Goal: Task Accomplishment & Management: Manage account settings

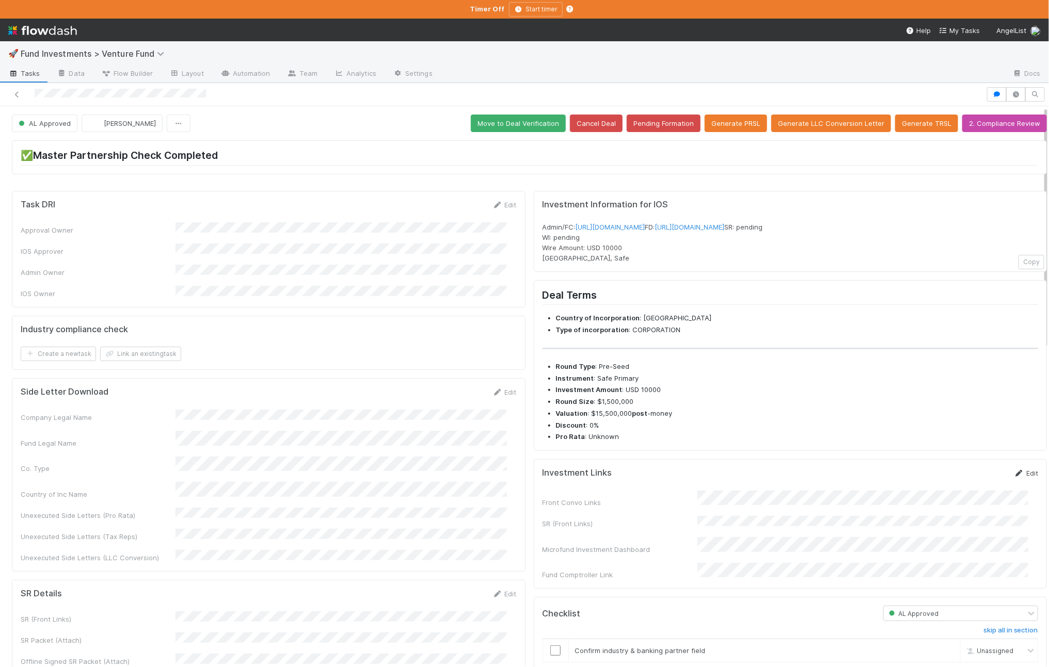
click at [1014, 477] on link "Edit" at bounding box center [1026, 473] width 24 height 8
click at [968, 486] on button "Save" at bounding box center [982, 477] width 29 height 18
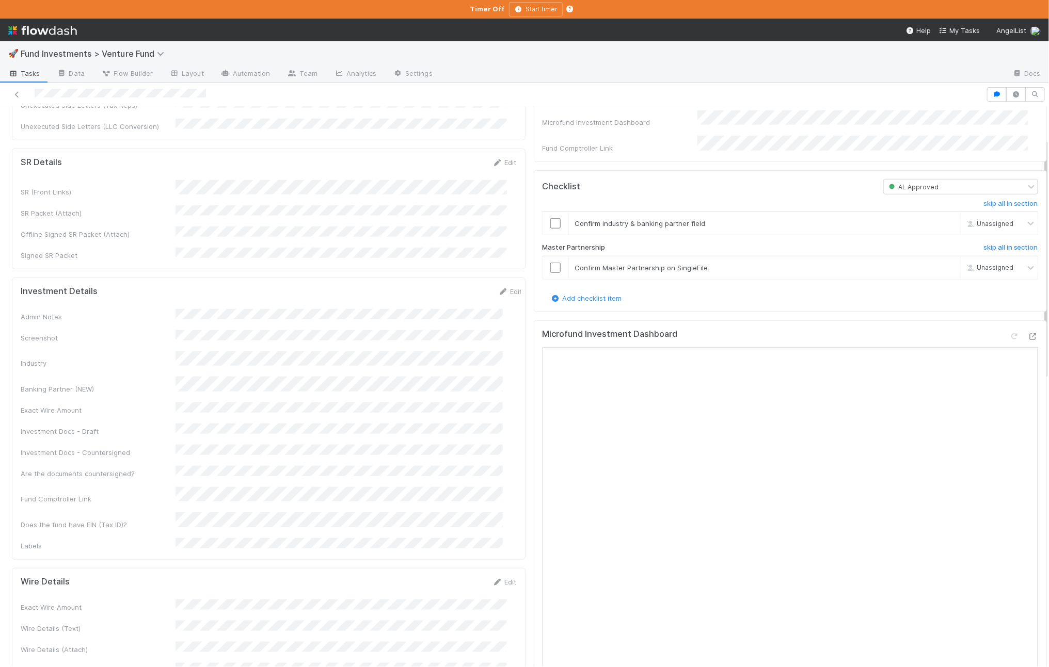
scroll to position [503, 0]
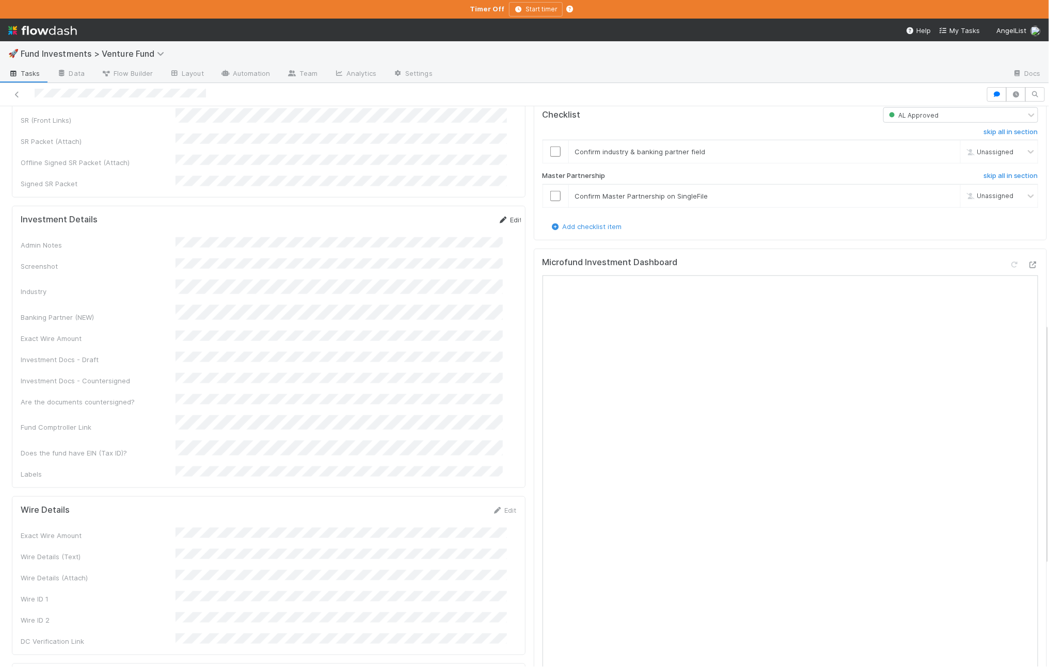
click at [498, 217] on icon at bounding box center [503, 220] width 10 height 7
click at [453, 215] on button "Save" at bounding box center [467, 224] width 29 height 18
click at [1028, 268] on icon at bounding box center [1033, 265] width 10 height 7
drag, startPoint x: 202, startPoint y: 603, endPoint x: 72, endPoint y: 604, distance: 129.6
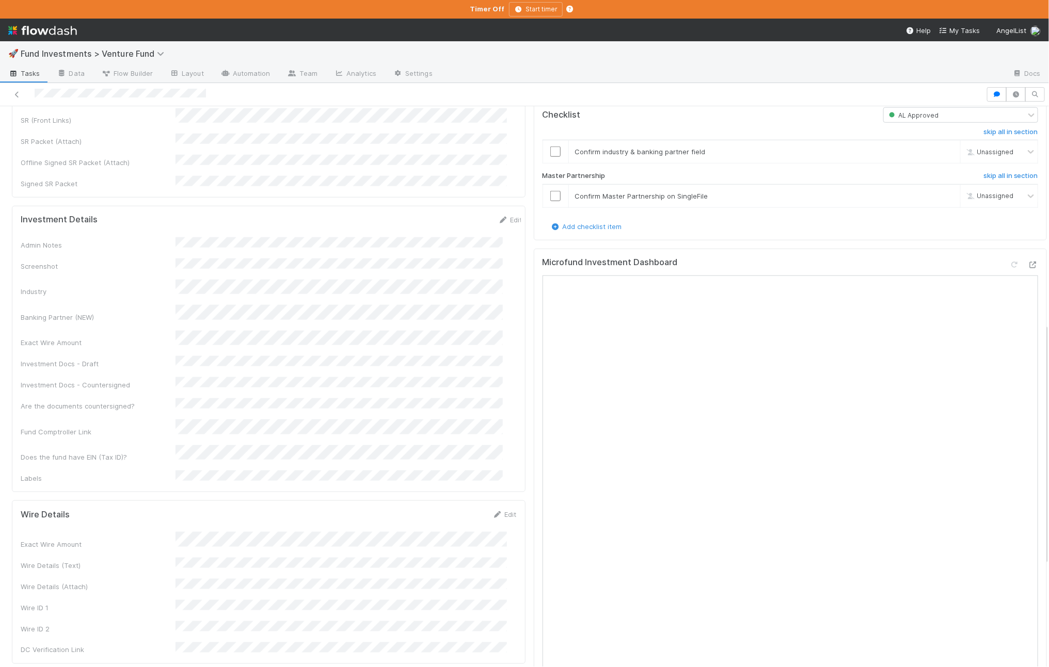
copy span "Fund III, a series of Explorer34 Fund, LP"
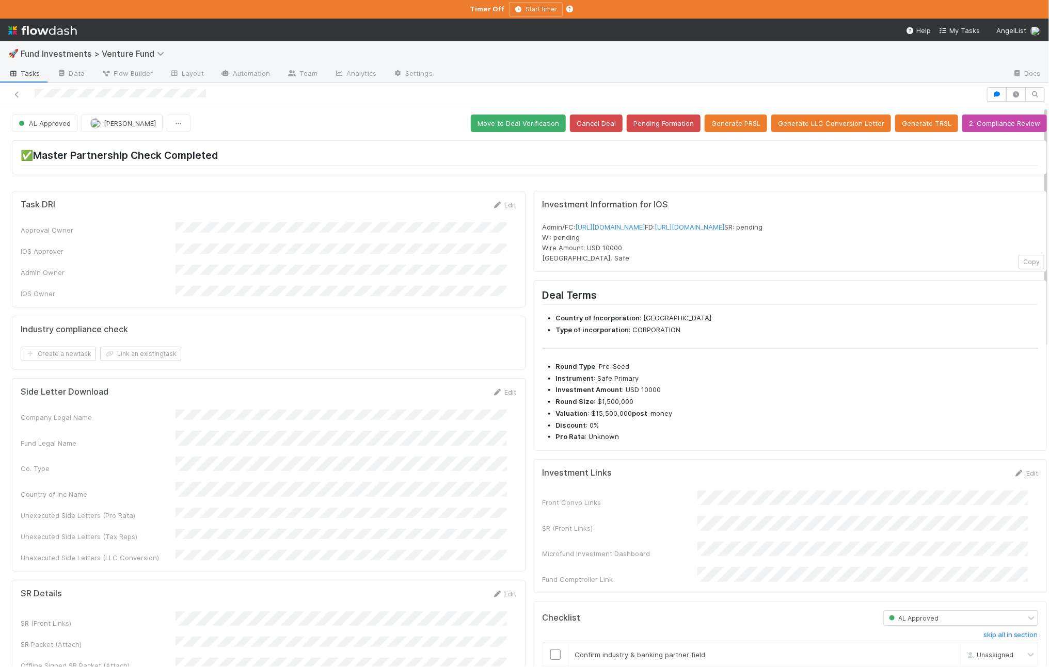
click at [524, 136] on div "✅Master Partnership Check Completed" at bounding box center [529, 161] width 1043 height 50
click at [522, 127] on button "Move to Deal Verification" at bounding box center [518, 124] width 95 height 18
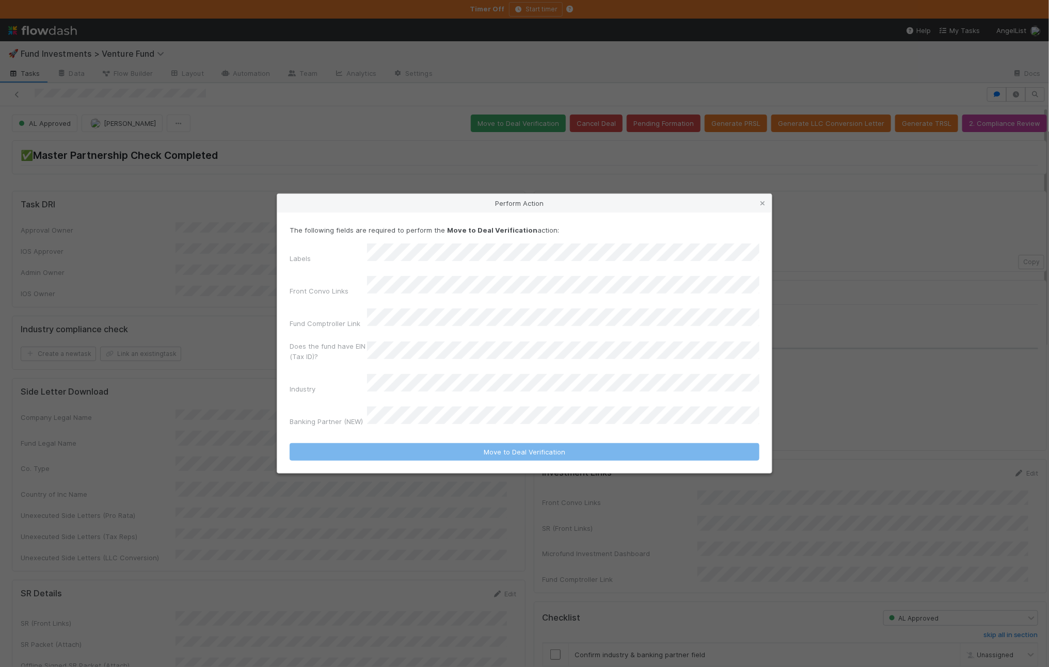
click at [447, 278] on div "Labels Front Convo Links Fund Comptroller Link Does the fund have EIN (Tax ID)?…" at bounding box center [525, 338] width 470 height 188
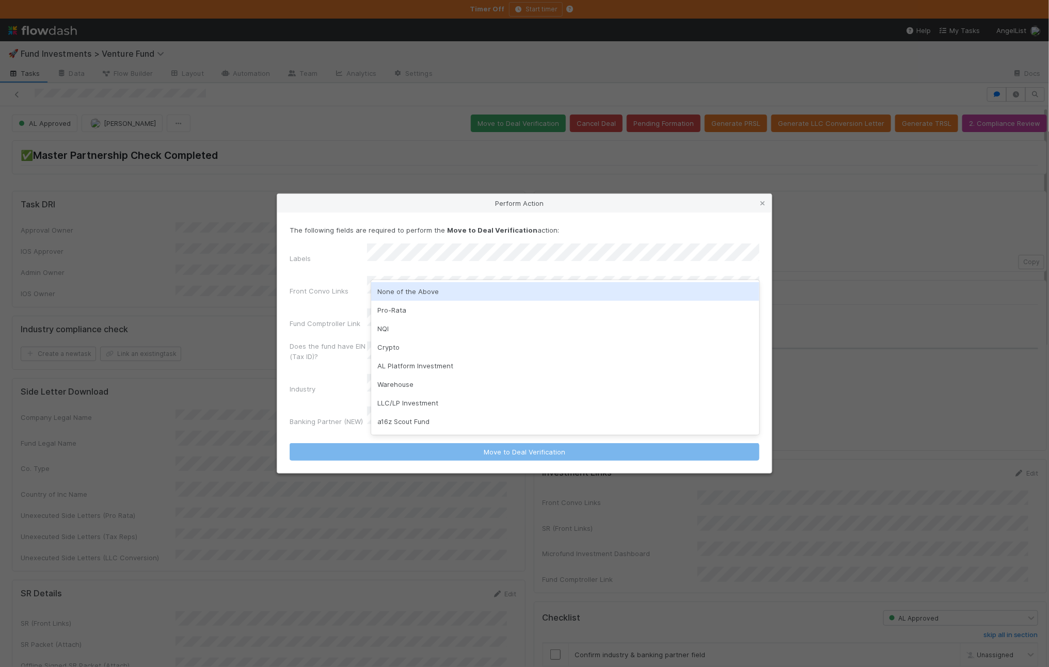
click at [440, 297] on div "None of the Above" at bounding box center [565, 291] width 388 height 19
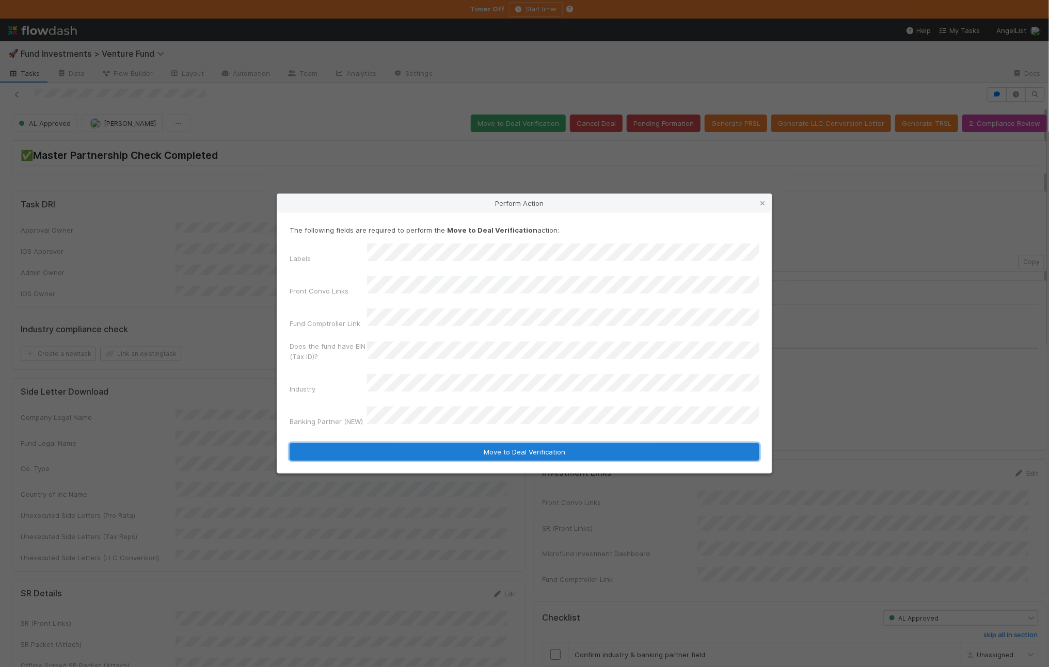
click at [416, 443] on button "Move to Deal Verification" at bounding box center [525, 452] width 470 height 18
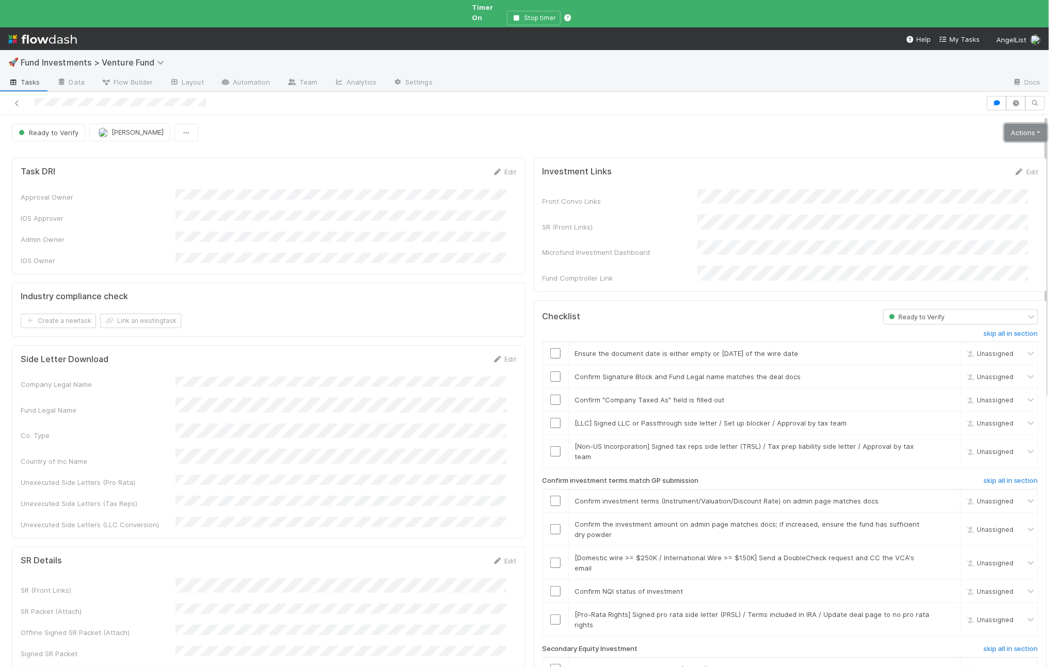
click at [1005, 124] on link "Actions" at bounding box center [1026, 133] width 42 height 18
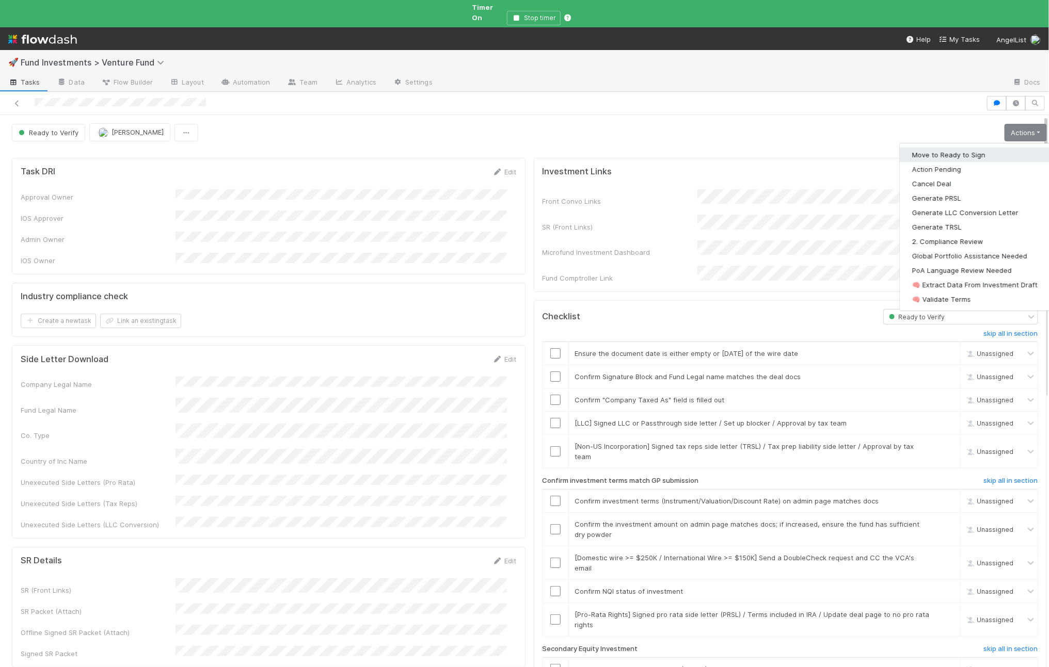
click at [969, 148] on button "Move to Ready to Sign" at bounding box center [975, 155] width 150 height 14
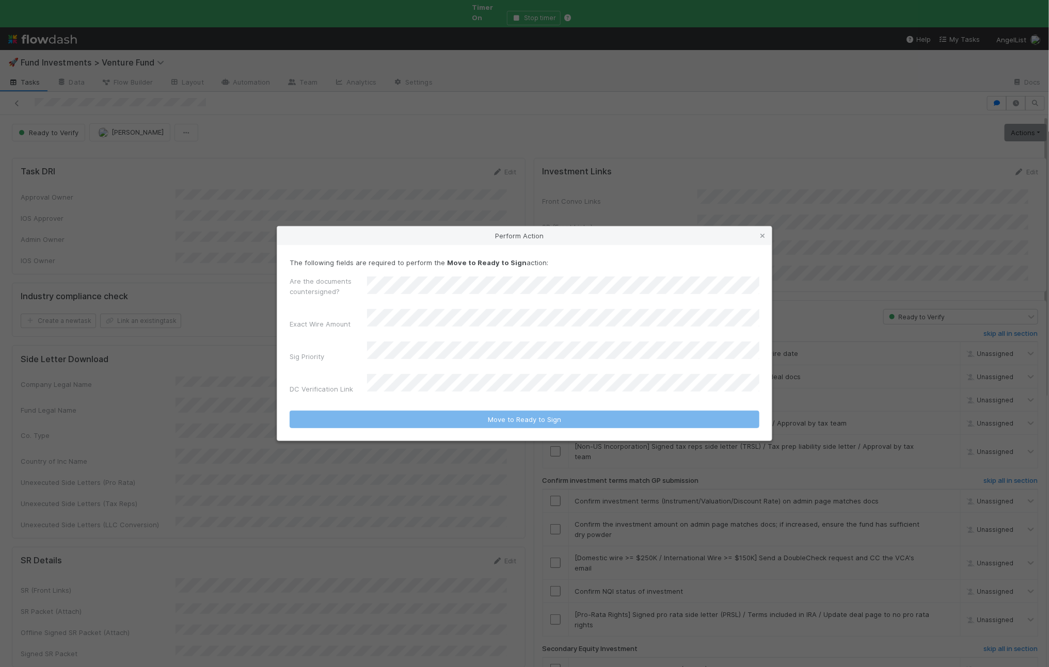
click at [954, 120] on div "Perform Action The following fields are required to perform the Move to Ready t…" at bounding box center [524, 333] width 1049 height 667
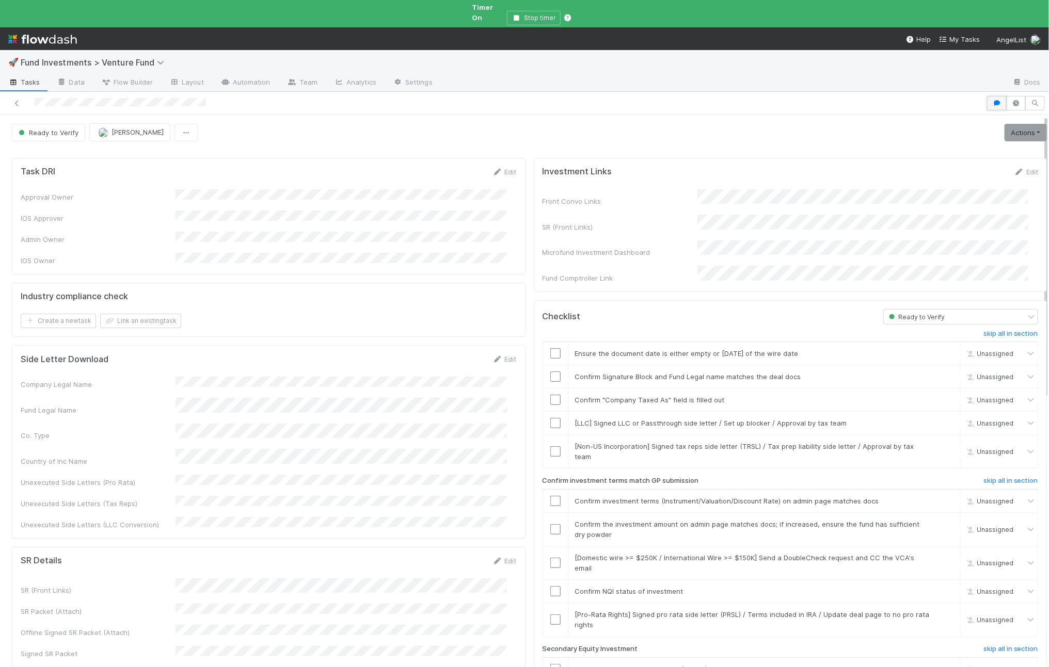
click at [987, 96] on button "button" at bounding box center [997, 103] width 20 height 14
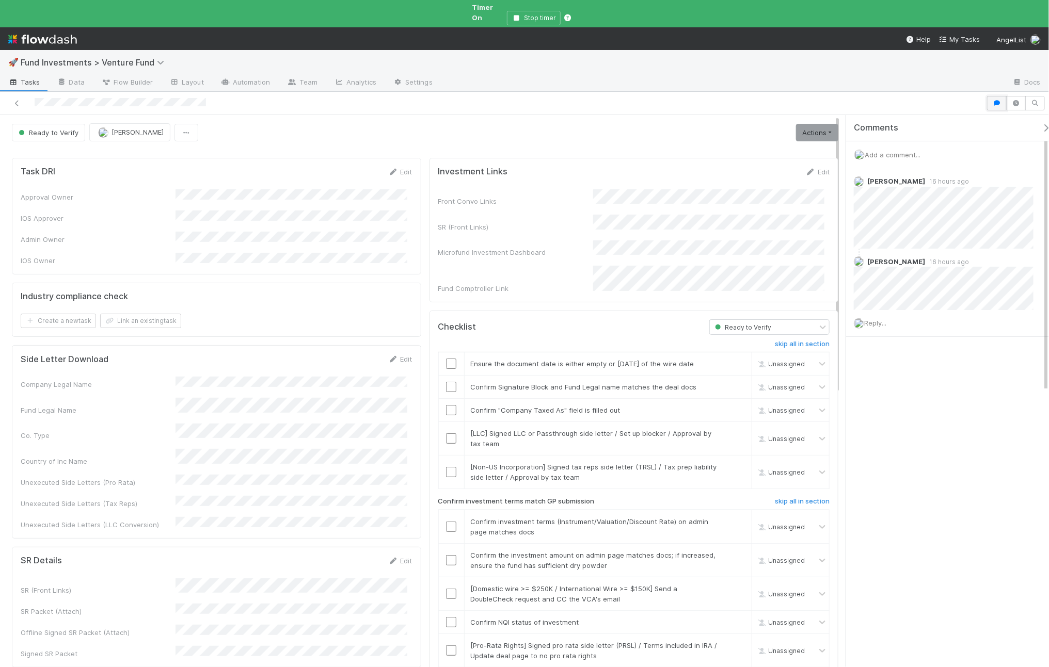
click at [994, 100] on icon "button" at bounding box center [997, 103] width 10 height 6
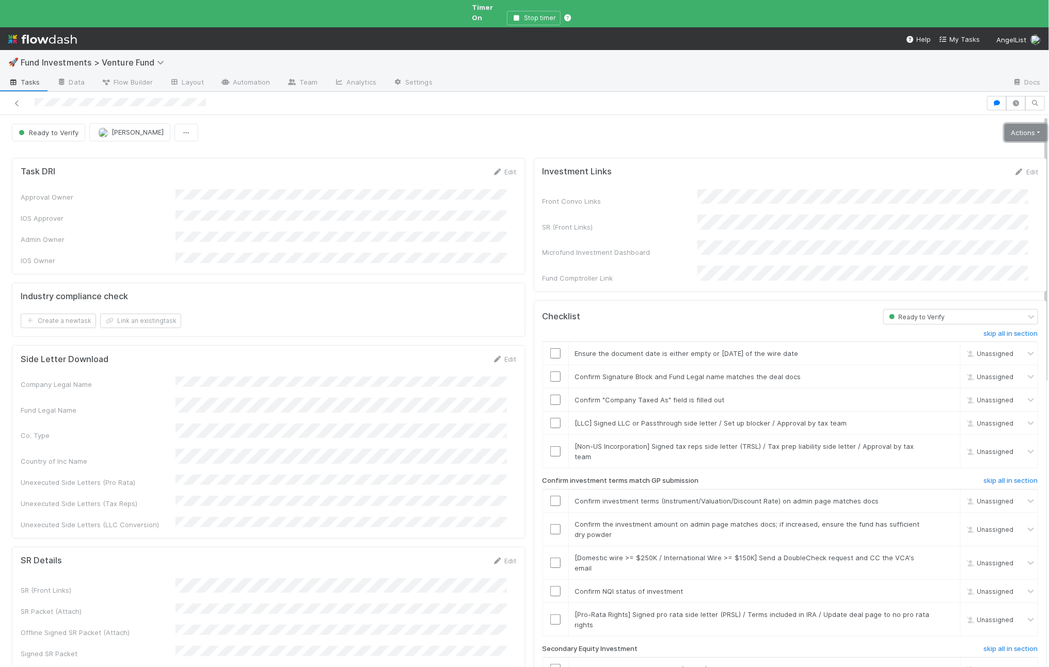
click at [1006, 125] on link "Actions" at bounding box center [1026, 133] width 42 height 18
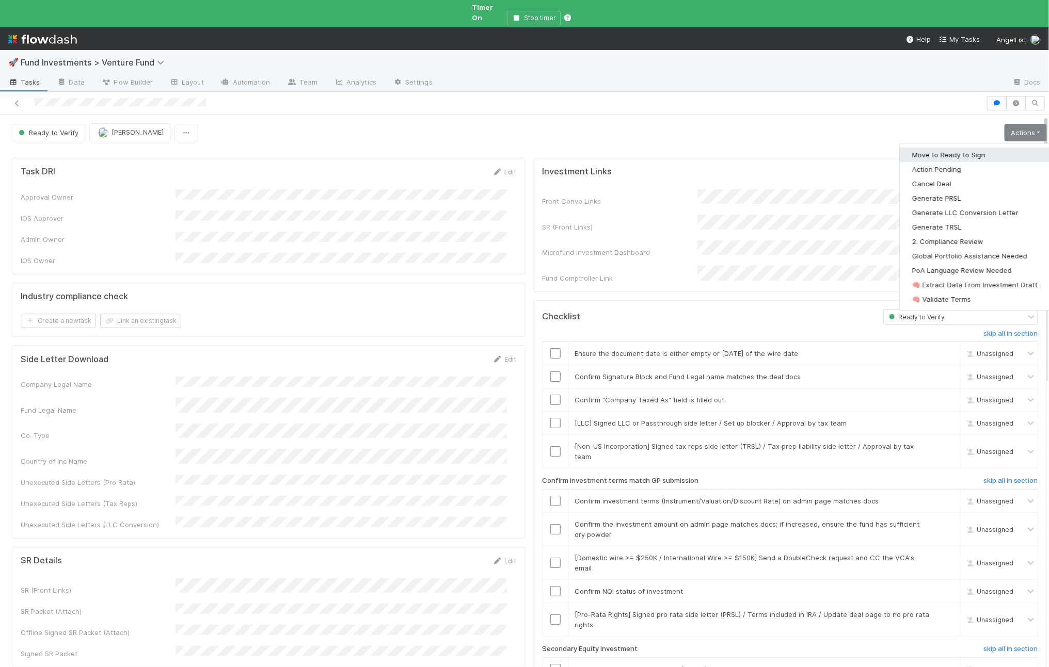
click at [987, 148] on button "Move to Ready to Sign" at bounding box center [975, 155] width 150 height 14
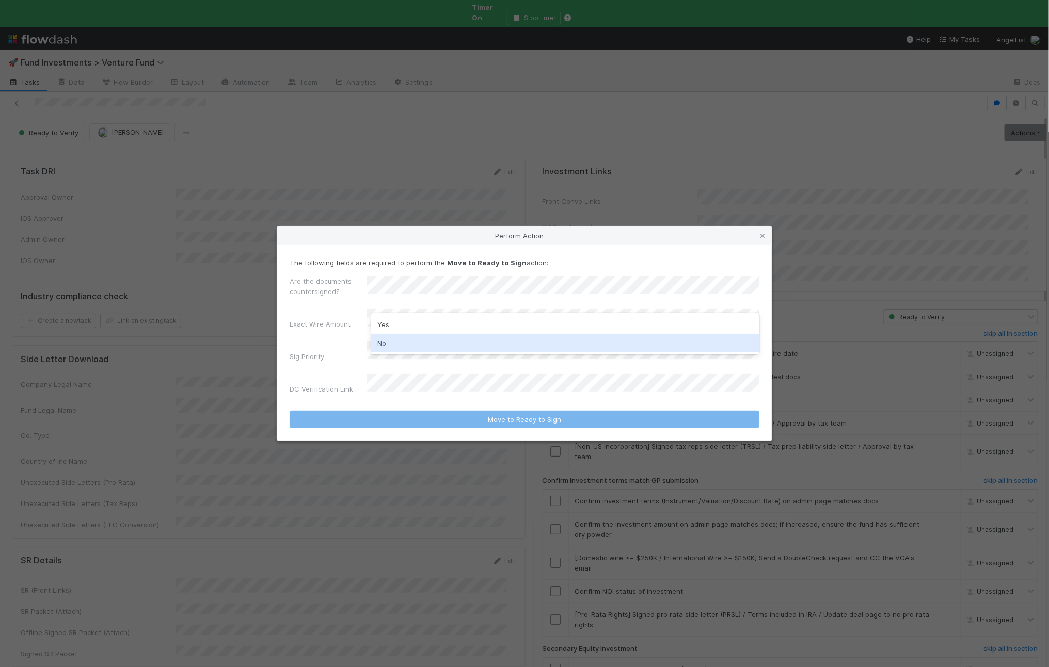
click at [412, 339] on div "No" at bounding box center [565, 343] width 388 height 19
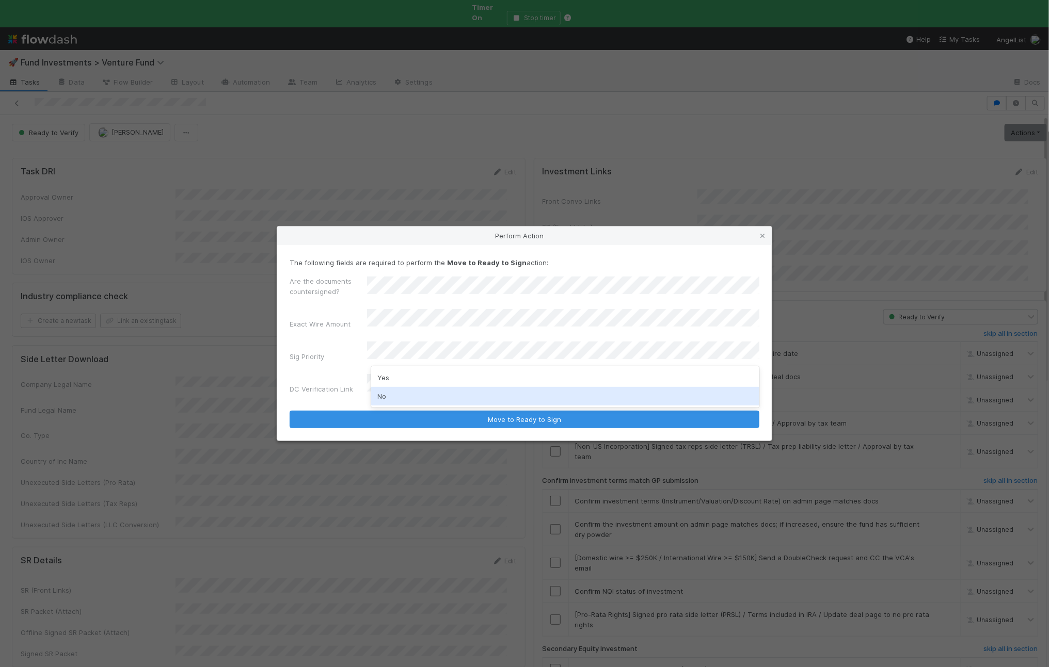
click at [399, 396] on div "No" at bounding box center [565, 396] width 388 height 19
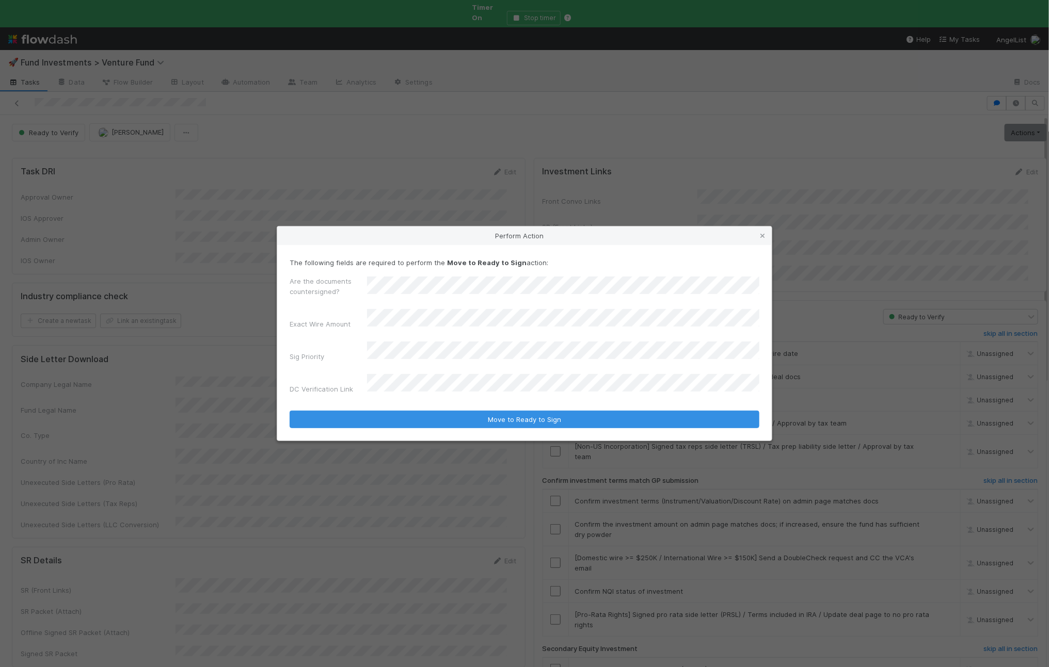
click at [290, 411] on button "Move to Ready to Sign" at bounding box center [525, 420] width 470 height 18
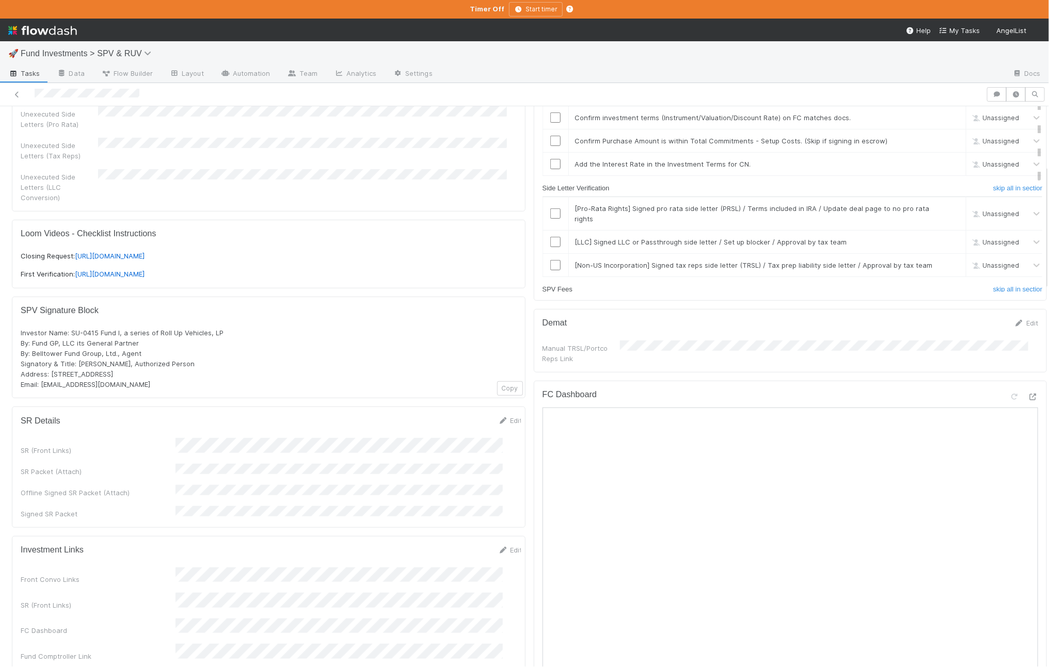
scroll to position [264, 0]
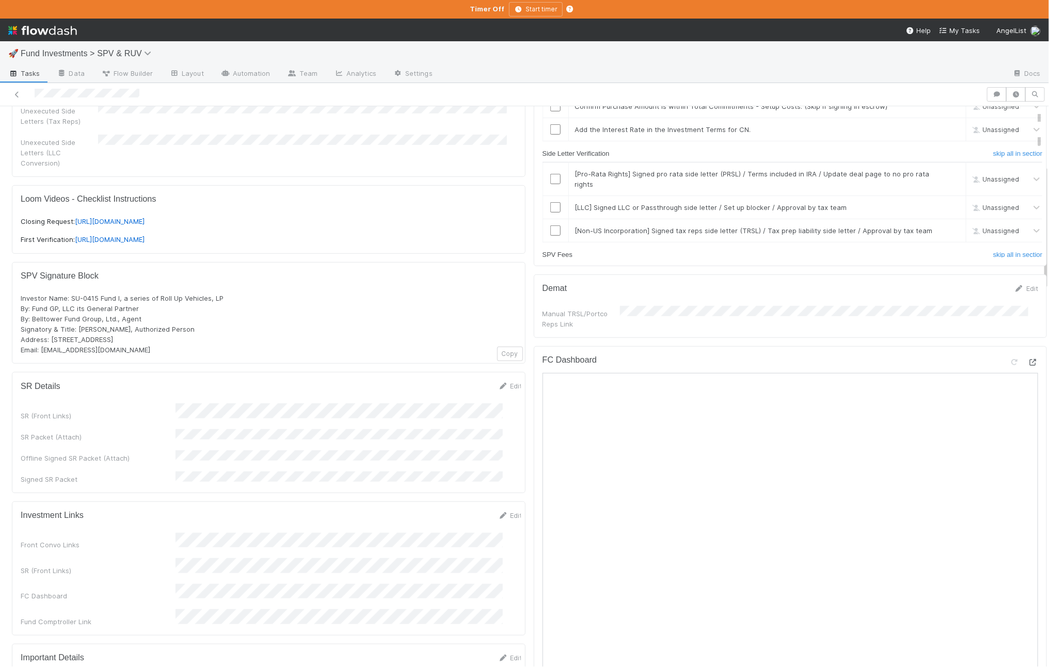
click at [1028, 359] on icon at bounding box center [1033, 362] width 10 height 7
click at [0, 0] on div "🚀 Fund Investments > SPV & RUV Tasks Data Flow Builder Layout Automation Team A…" at bounding box center [524, 333] width 1049 height 667
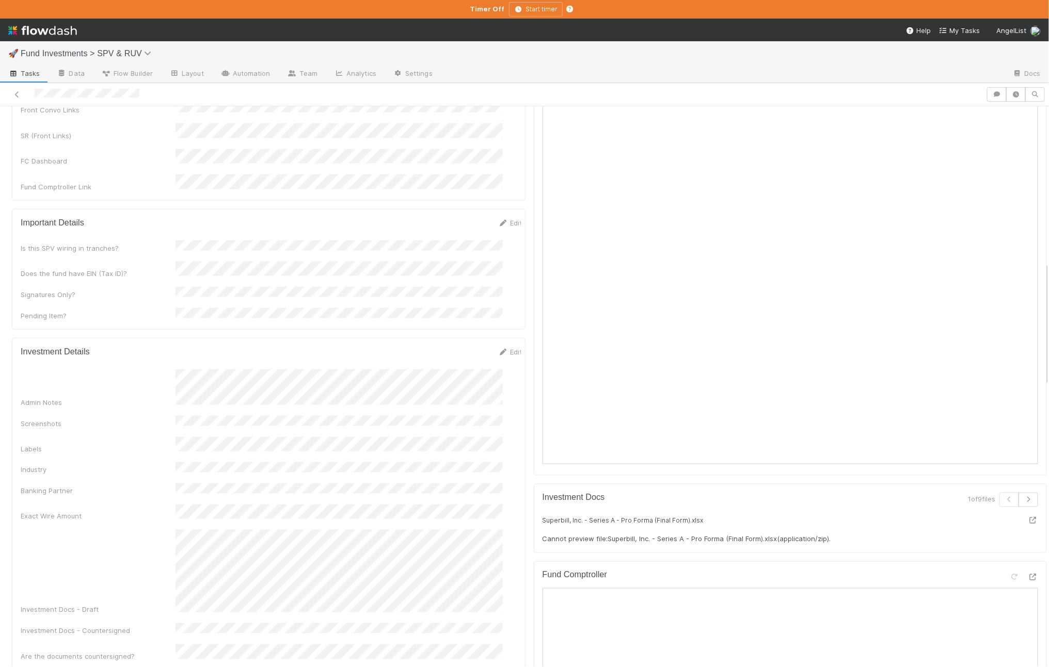
scroll to position [0, 0]
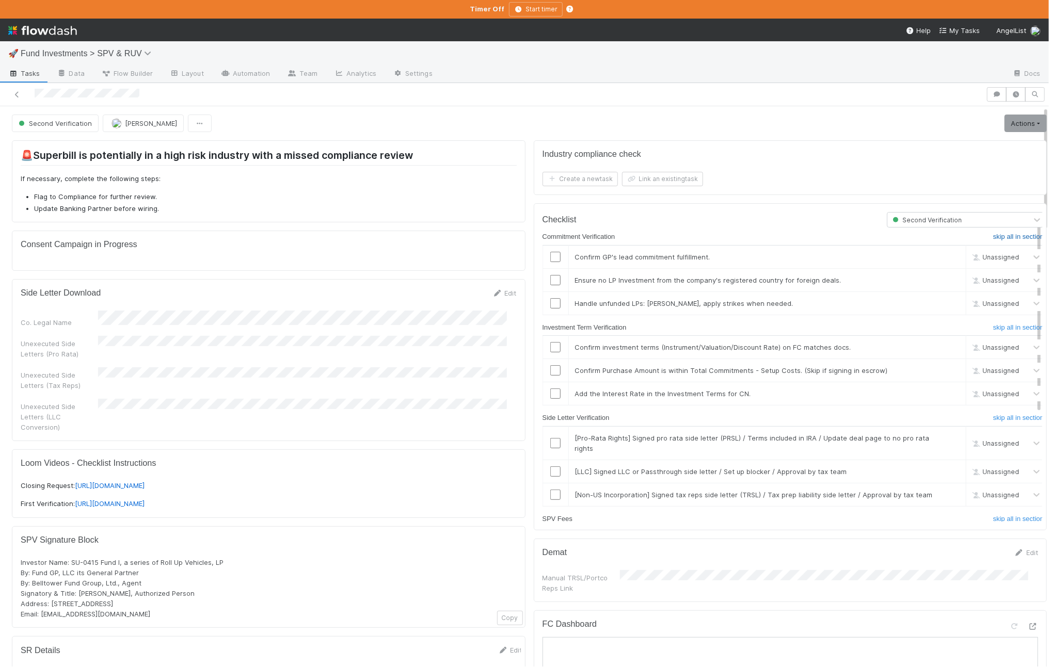
click at [1009, 234] on h6 "skip all in section" at bounding box center [1018, 237] width 51 height 8
click at [993, 421] on h6 "skip all in section" at bounding box center [1018, 418] width 51 height 8
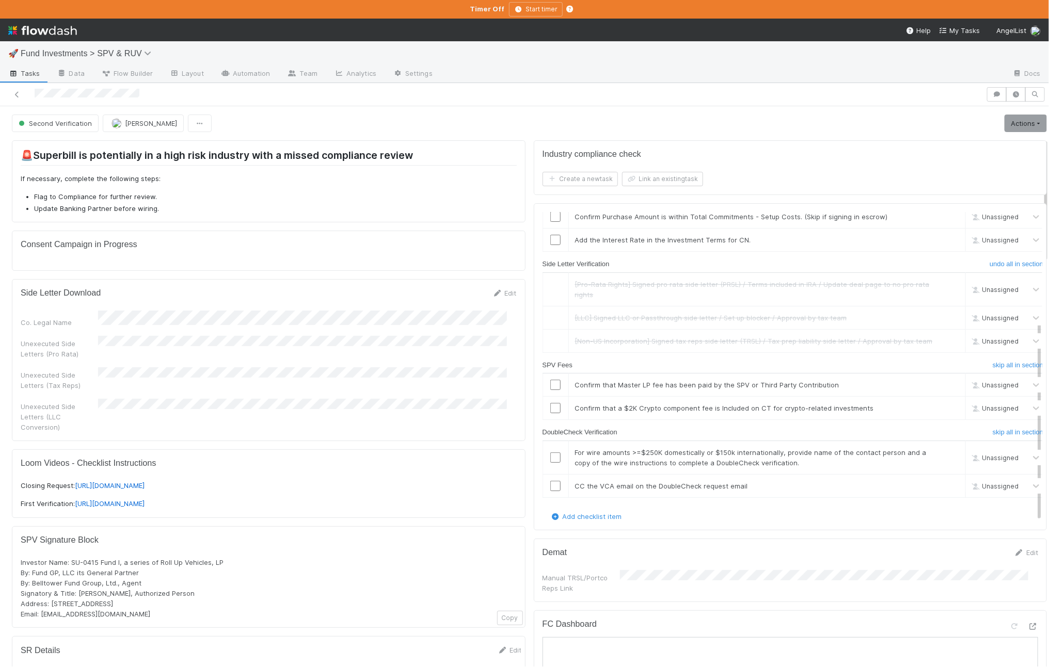
scroll to position [215, 0]
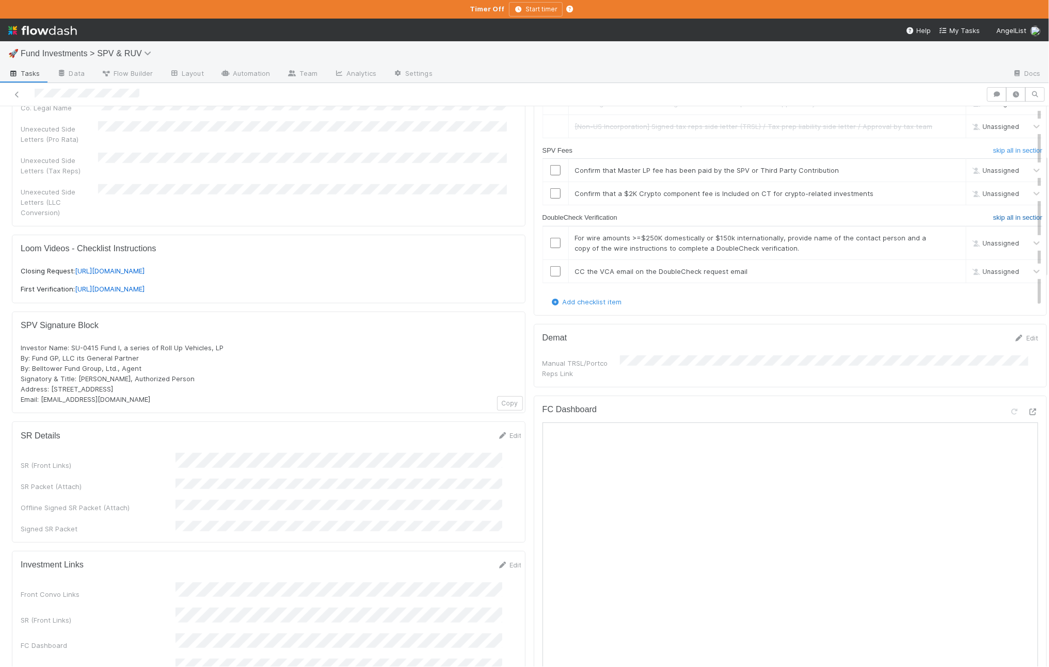
click at [993, 220] on h6 "skip all in section" at bounding box center [1018, 218] width 51 height 8
click at [999, 147] on h6 "skip all in section" at bounding box center [1018, 151] width 51 height 8
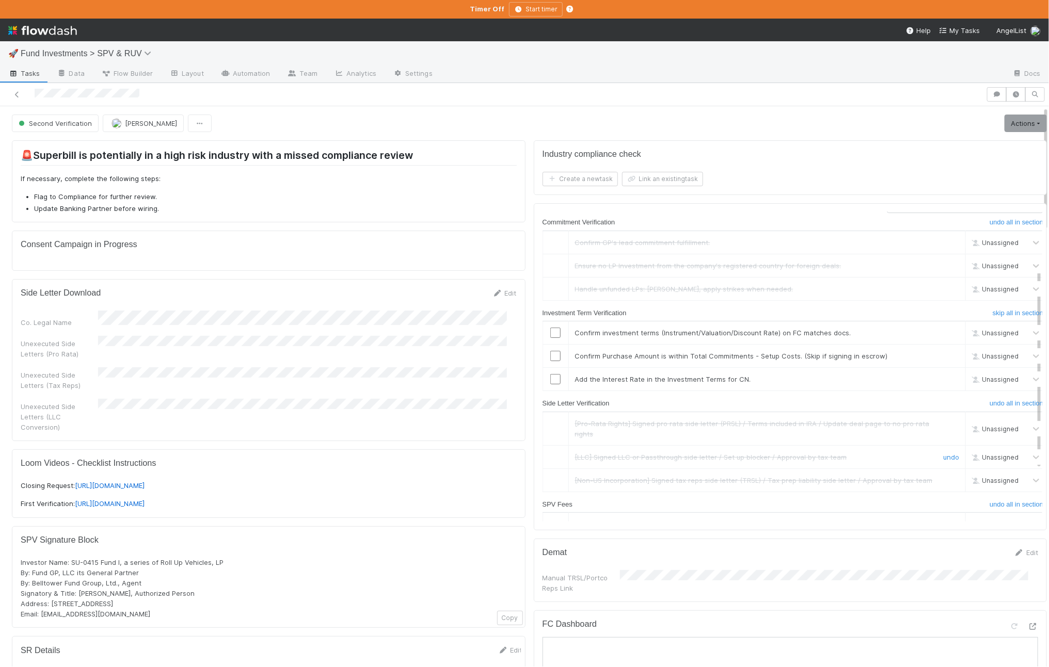
scroll to position [0, 0]
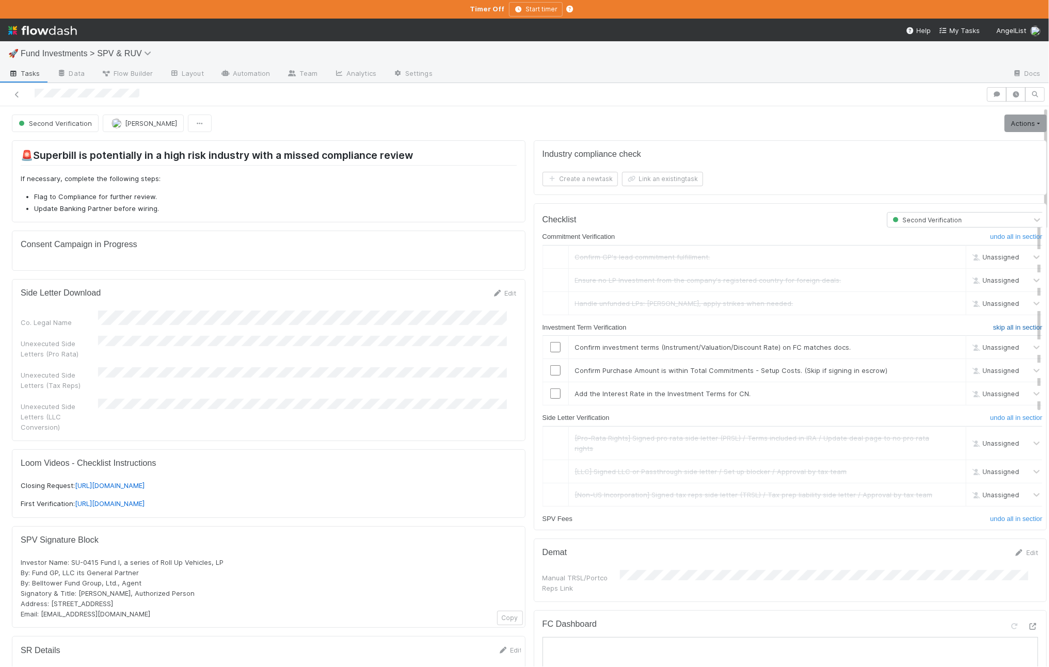
click at [993, 328] on h6 "skip all in section" at bounding box center [1018, 328] width 51 height 8
drag, startPoint x: 1000, startPoint y: 121, endPoint x: 978, endPoint y: 134, distance: 25.4
click at [1005, 121] on link "Actions" at bounding box center [1026, 124] width 42 height 18
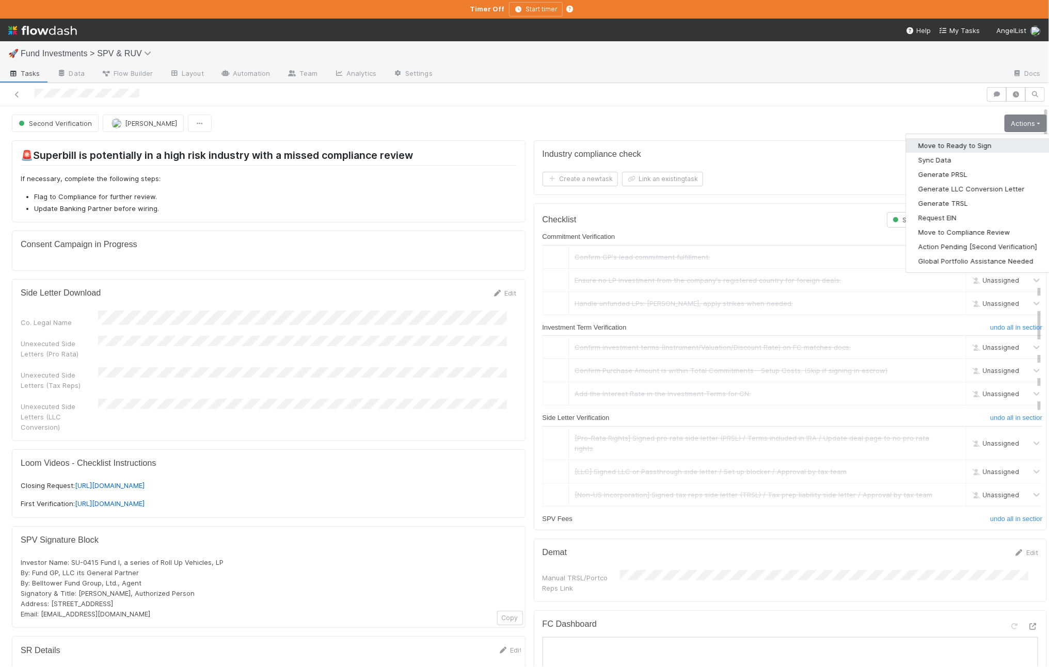
click at [939, 150] on button "Move to Ready to Sign" at bounding box center [978, 145] width 144 height 14
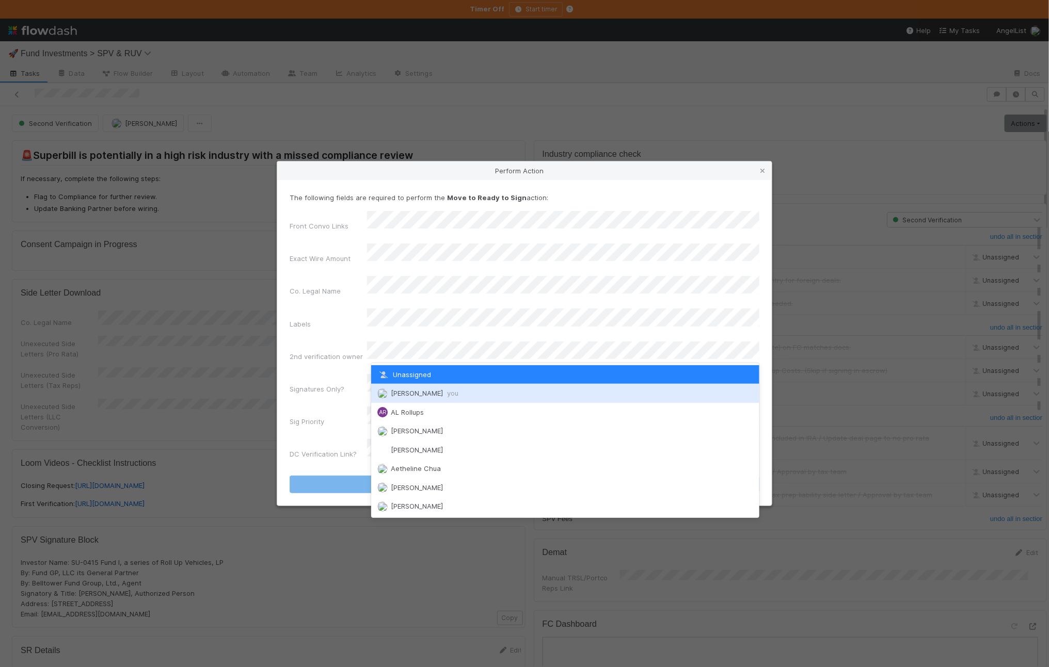
click at [428, 391] on span "Ali Al Khatib you" at bounding box center [425, 393] width 68 height 8
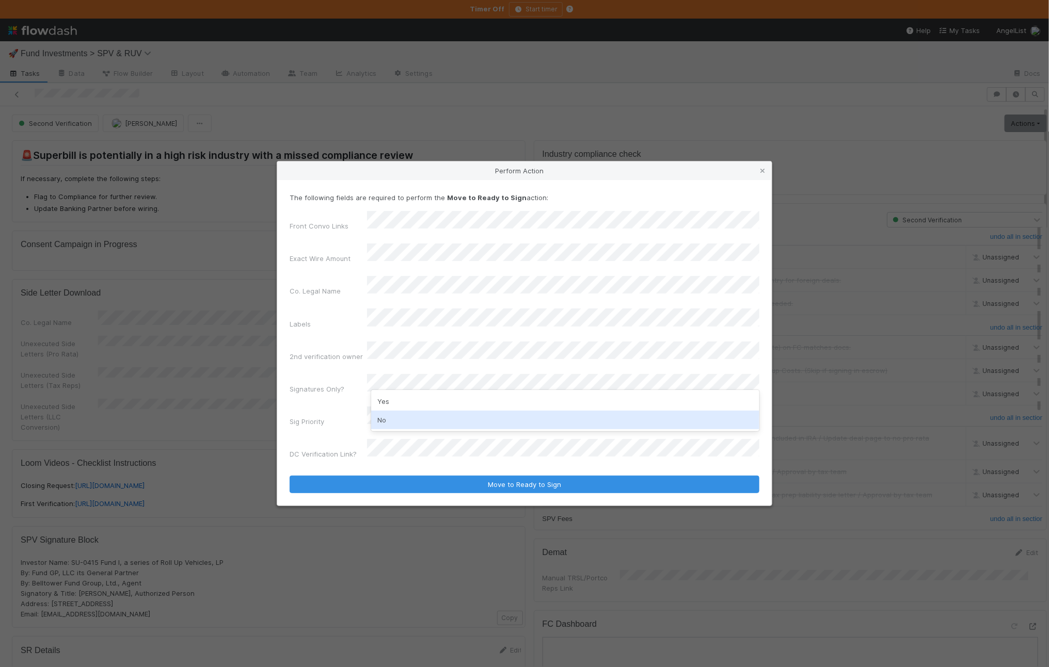
click at [414, 413] on div "No" at bounding box center [565, 420] width 388 height 19
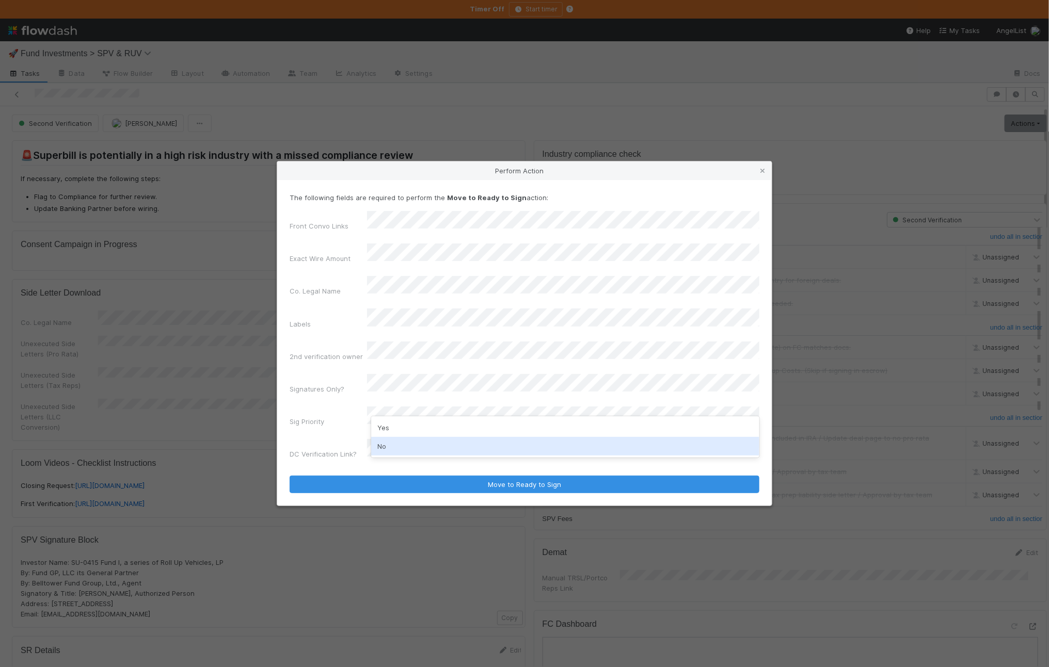
click at [412, 442] on div "No" at bounding box center [565, 446] width 388 height 19
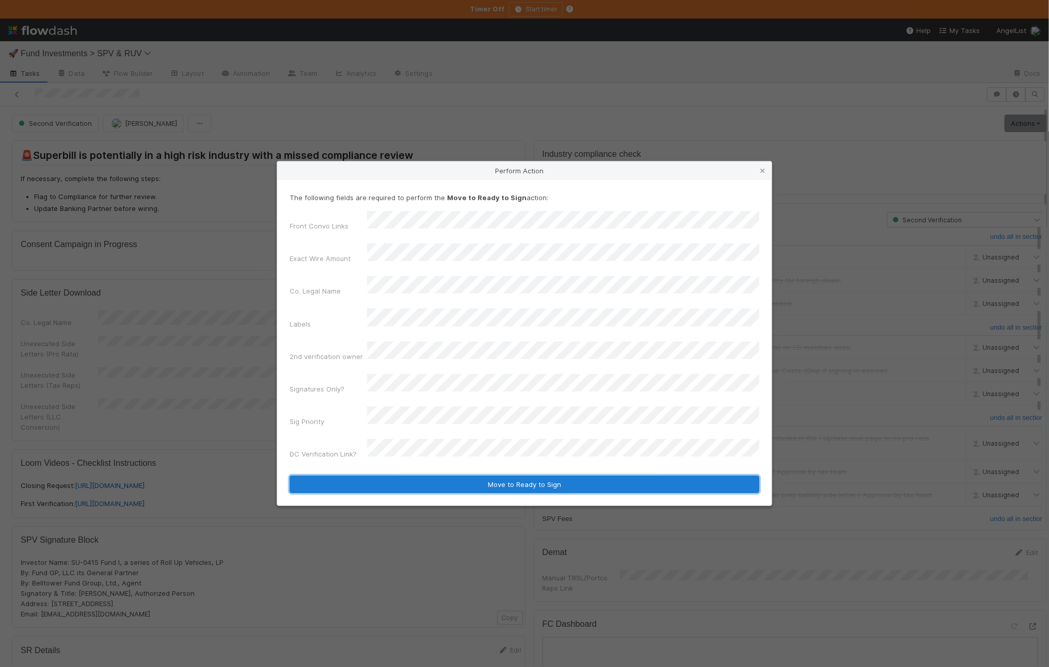
click at [410, 476] on button "Move to Ready to Sign" at bounding box center [525, 485] width 470 height 18
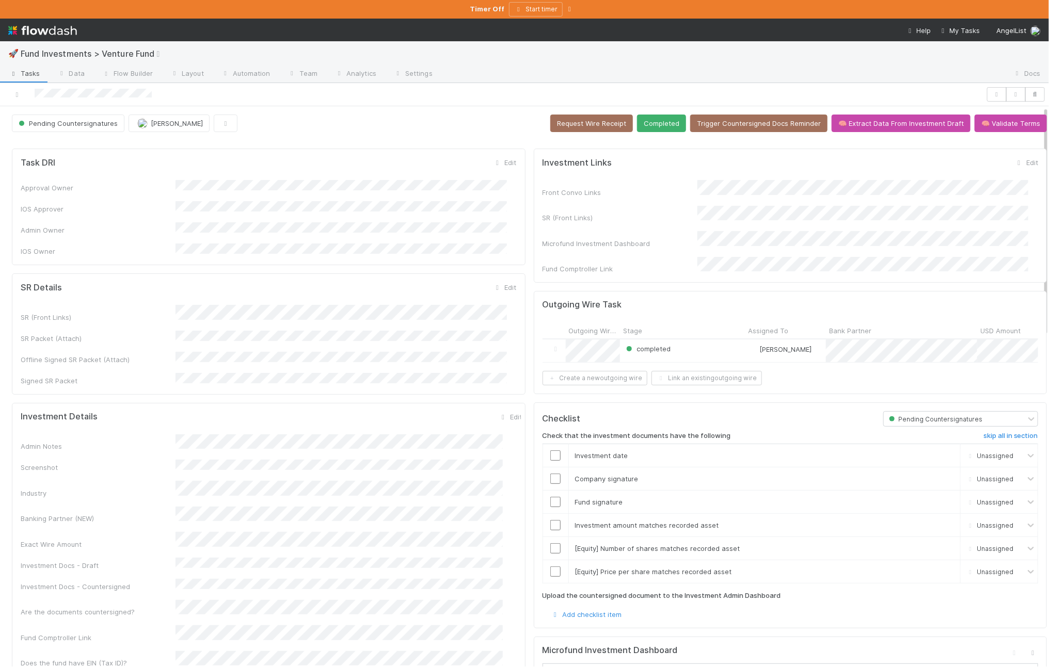
scroll to position [163, 0]
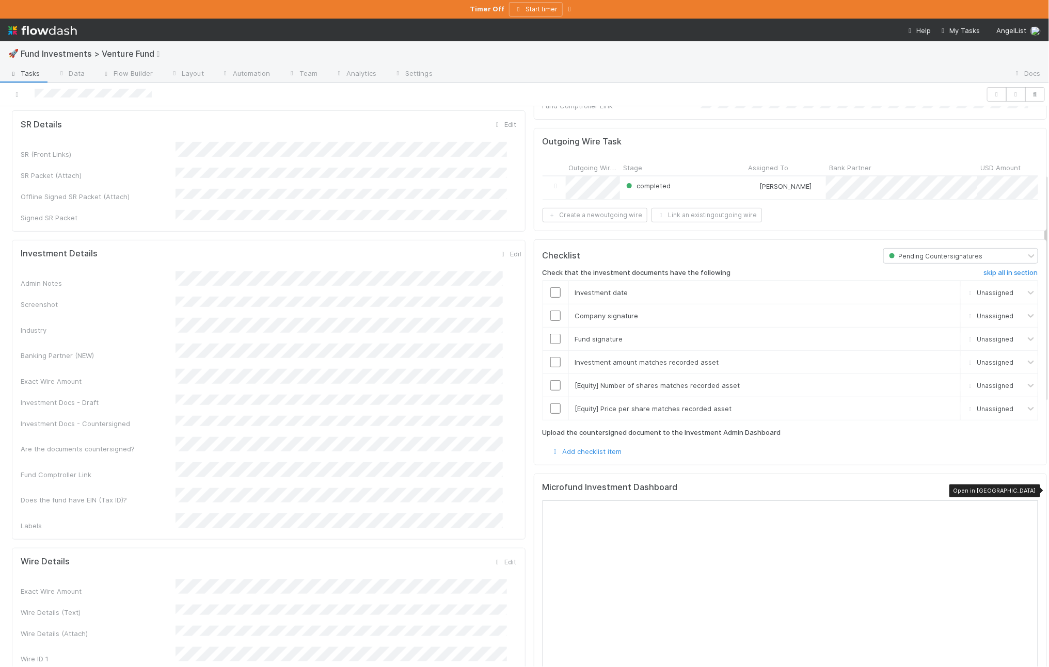
click at [1028, 491] on icon at bounding box center [1033, 490] width 10 height 7
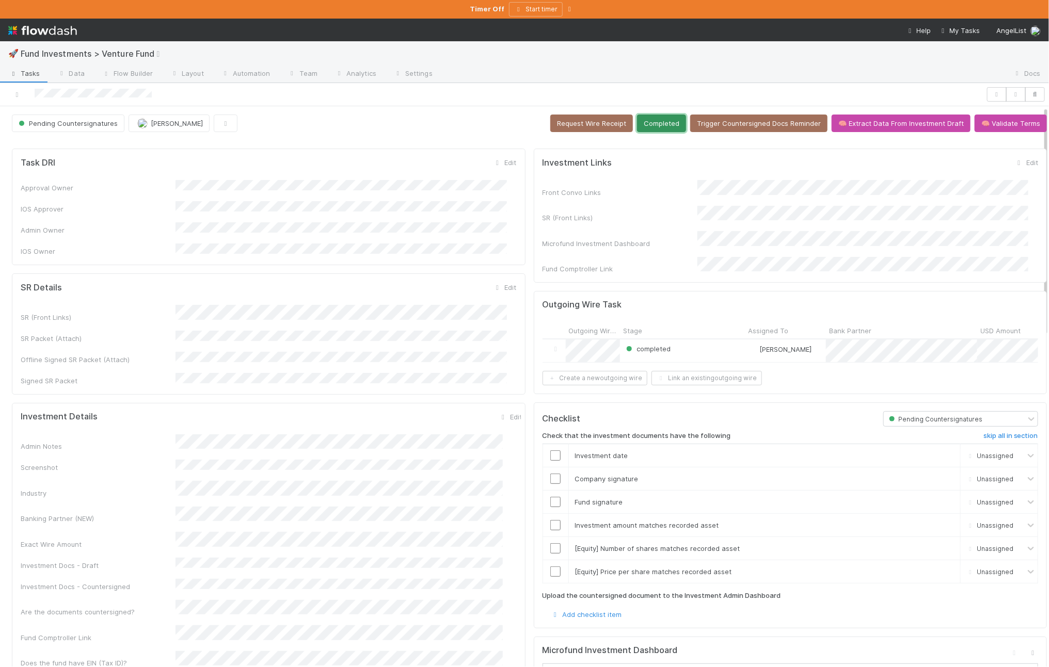
click at [645, 132] on button "Completed" at bounding box center [661, 124] width 49 height 18
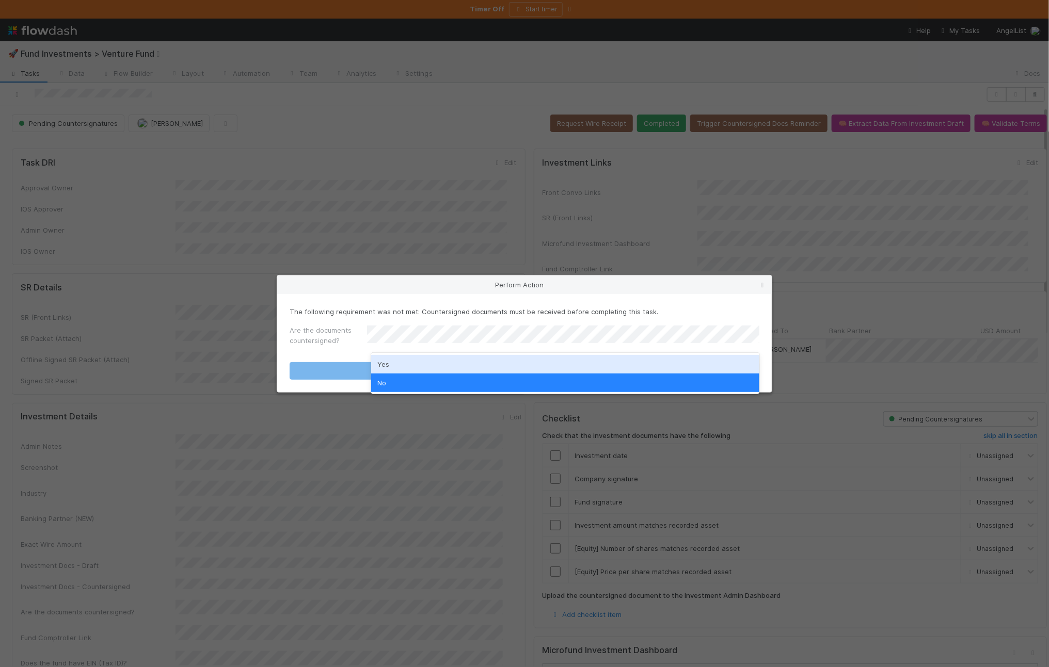
drag, startPoint x: 426, startPoint y: 368, endPoint x: 402, endPoint y: 379, distance: 27.3
click at [426, 368] on div "Yes" at bounding box center [565, 364] width 388 height 19
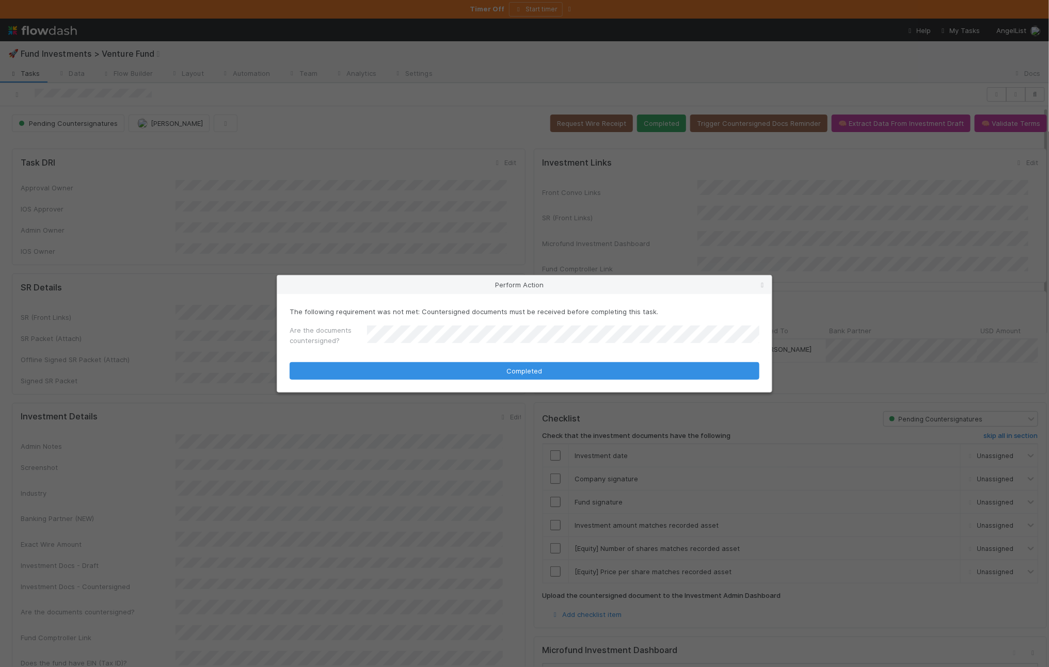
click at [399, 380] on div "The following requirement was not met: Countersigned documents must be received…" at bounding box center [524, 343] width 495 height 98
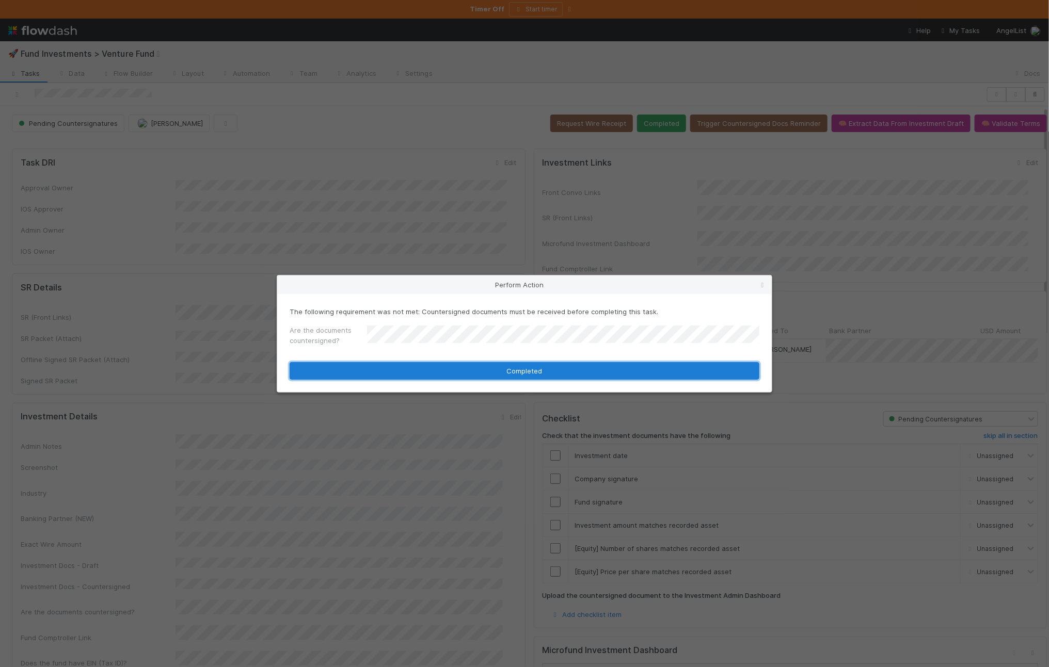
click at [363, 368] on button "Completed" at bounding box center [525, 371] width 470 height 18
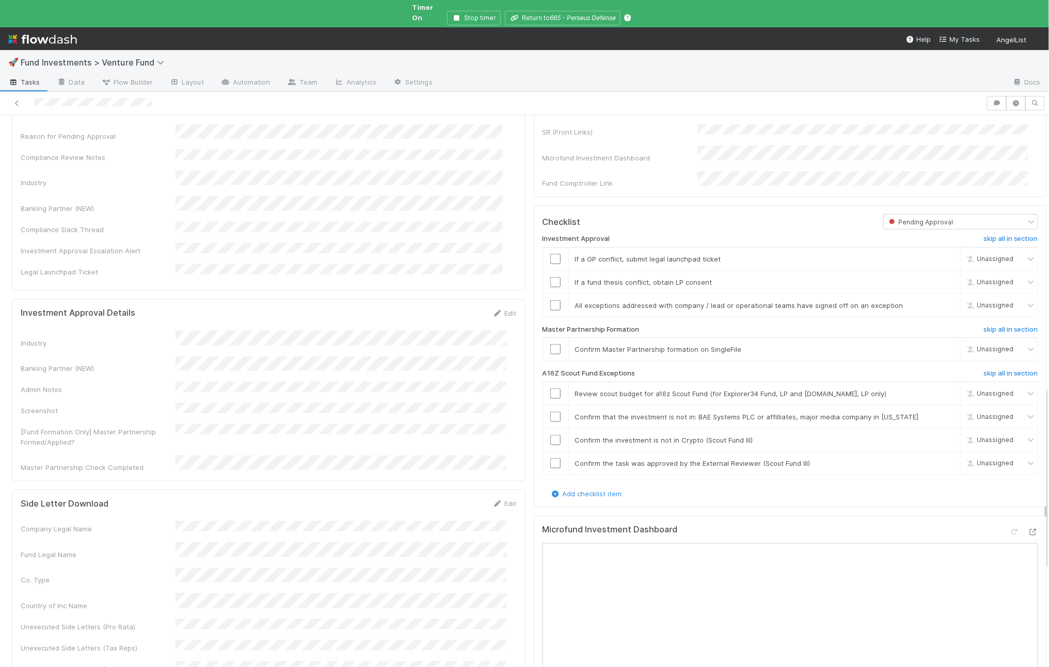
scroll to position [833, 0]
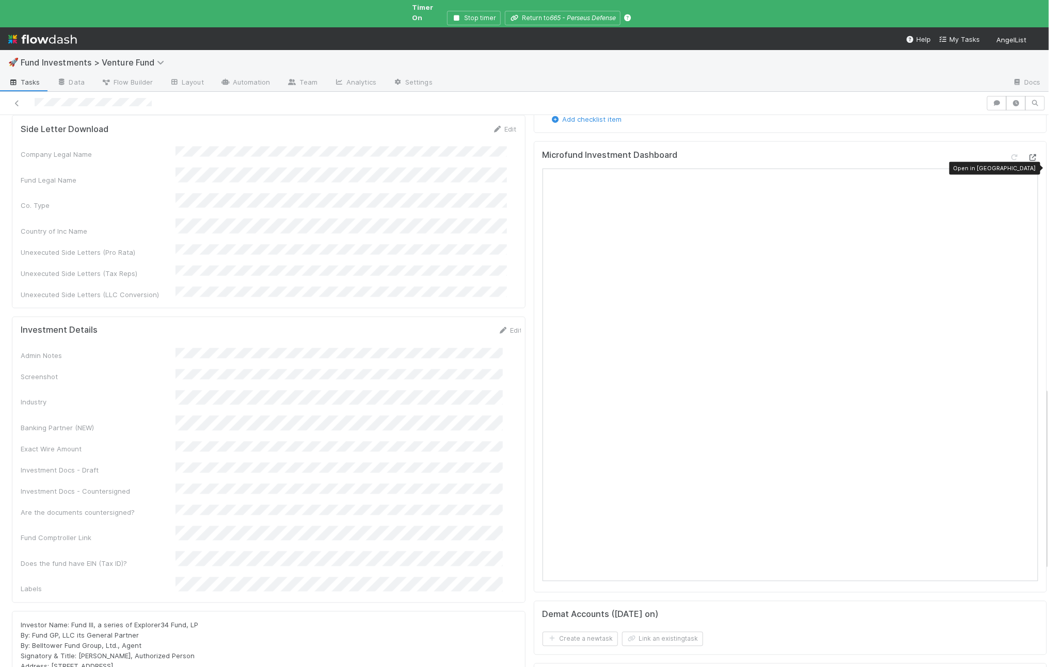
click at [1028, 157] on icon at bounding box center [1033, 157] width 10 height 7
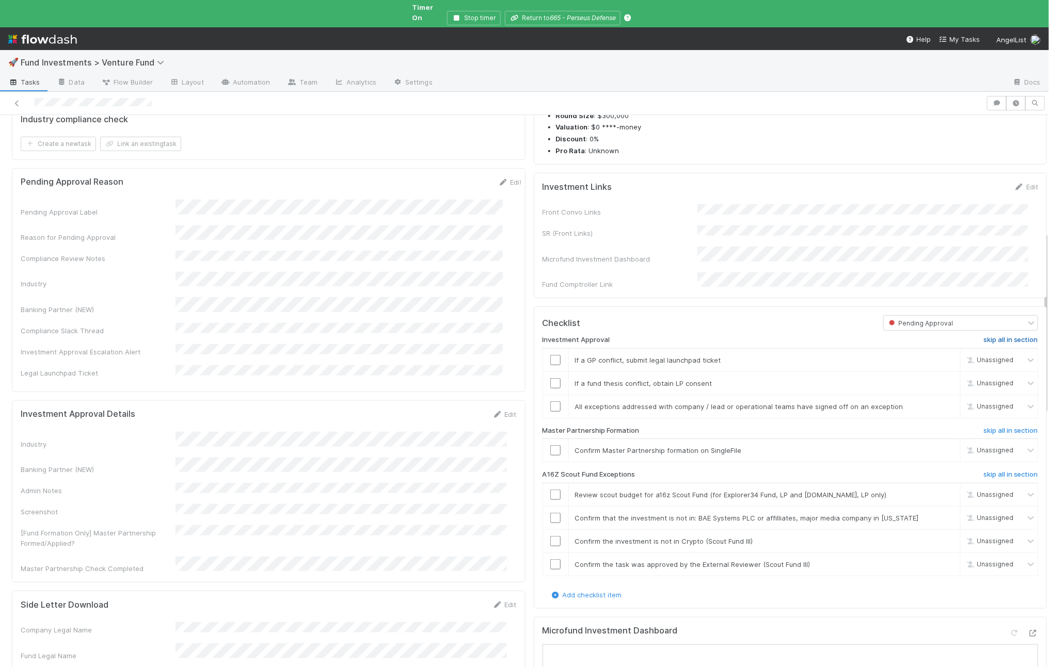
click at [983, 340] on h6 "skip all in section" at bounding box center [1010, 340] width 55 height 8
click at [550, 454] on input "checkbox" at bounding box center [555, 450] width 10 height 10
click at [983, 344] on h6 "skip all in section" at bounding box center [1010, 340] width 55 height 8
click at [550, 497] on input "checkbox" at bounding box center [555, 495] width 10 height 10
click at [550, 567] on input "checkbox" at bounding box center [555, 565] width 10 height 10
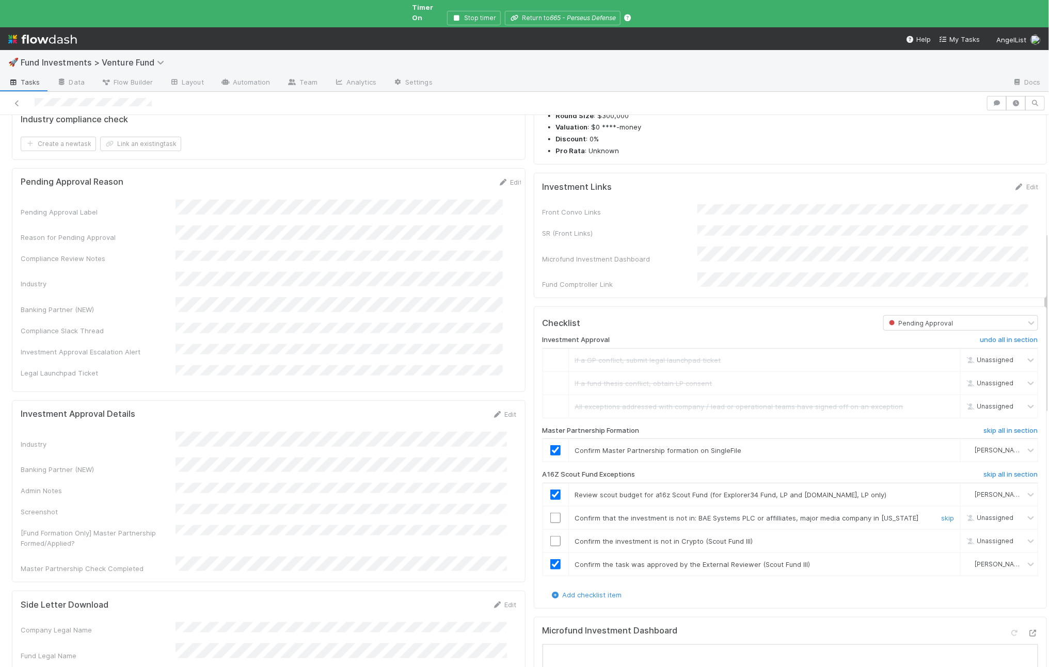
click at [550, 523] on input "checkbox" at bounding box center [555, 518] width 10 height 10
click at [550, 544] on input "checkbox" at bounding box center [555, 541] width 10 height 10
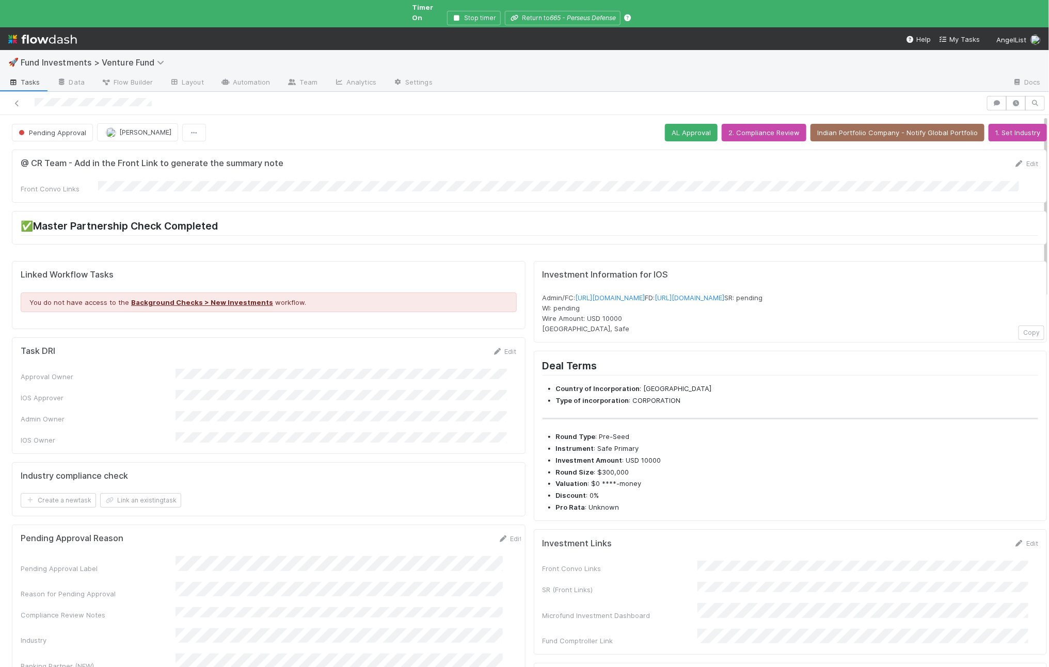
click at [683, 130] on button "AL Approval" at bounding box center [691, 133] width 53 height 18
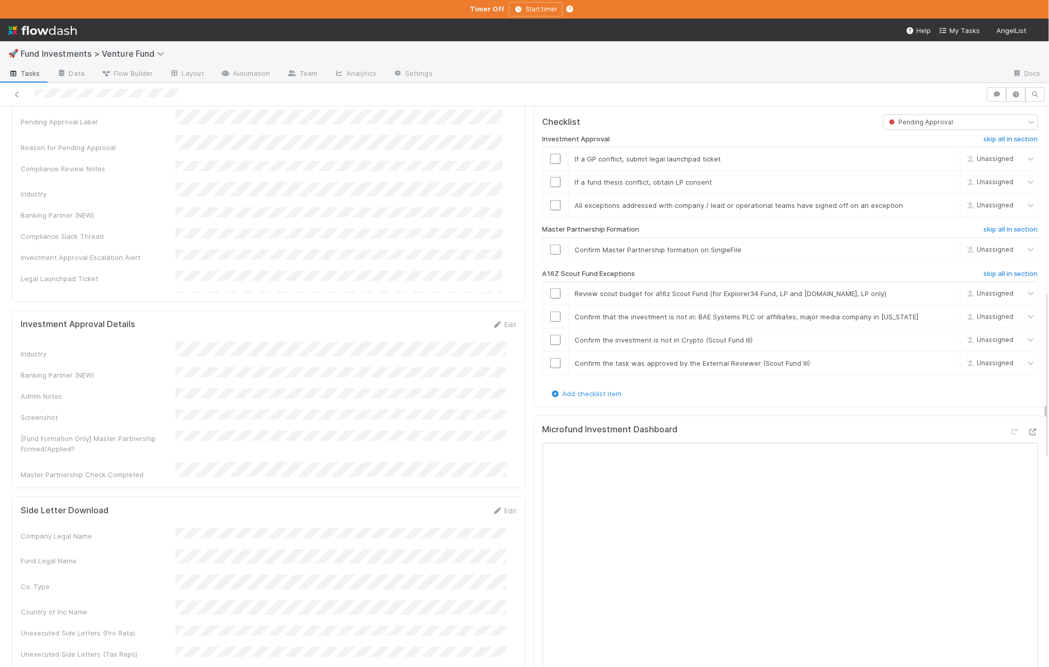
scroll to position [750, 0]
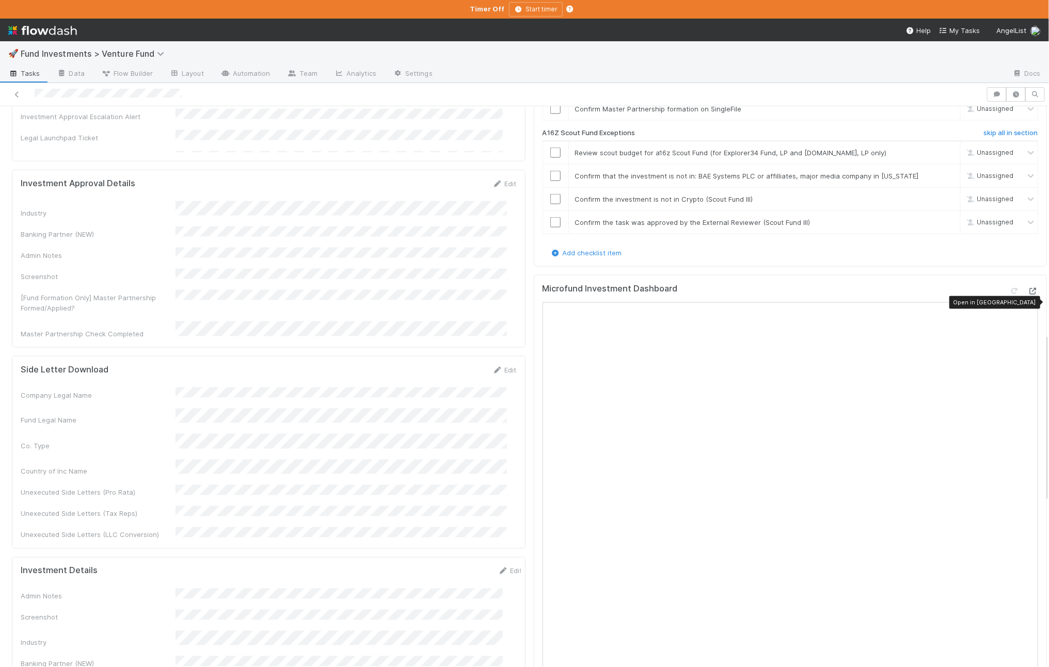
click at [1028, 295] on icon at bounding box center [1033, 291] width 10 height 7
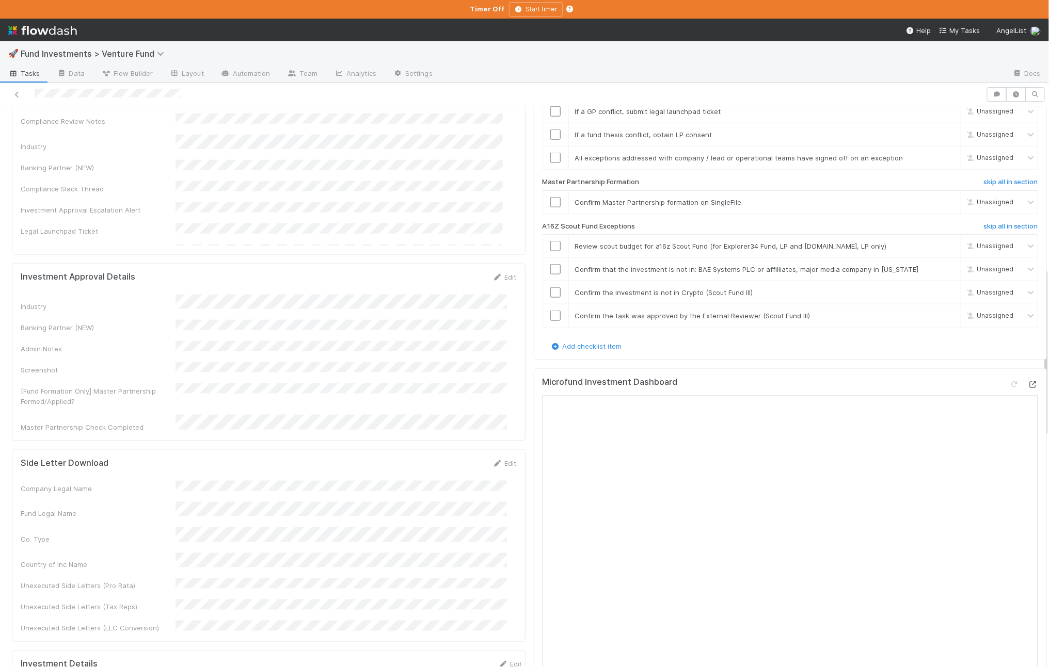
scroll to position [320, 0]
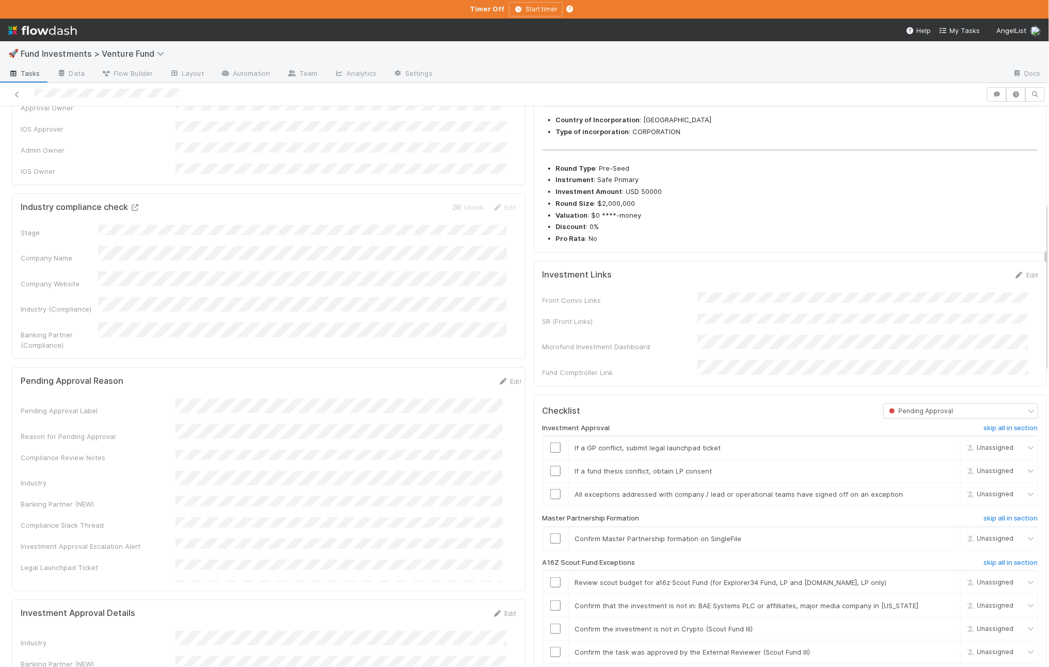
click at [137, 204] on icon at bounding box center [135, 207] width 10 height 7
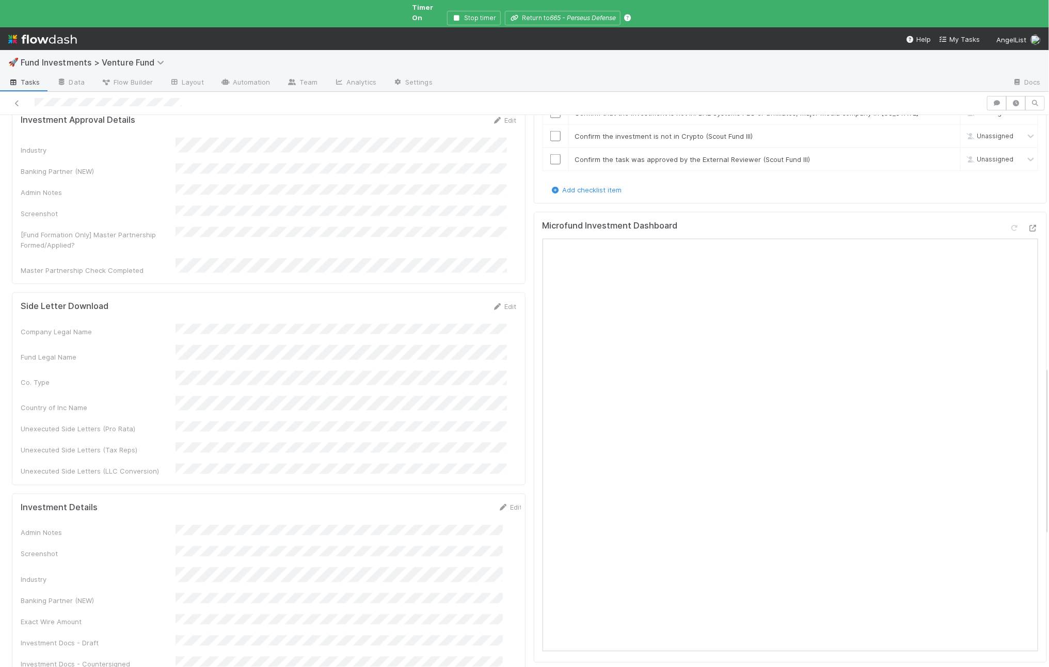
scroll to position [839, 0]
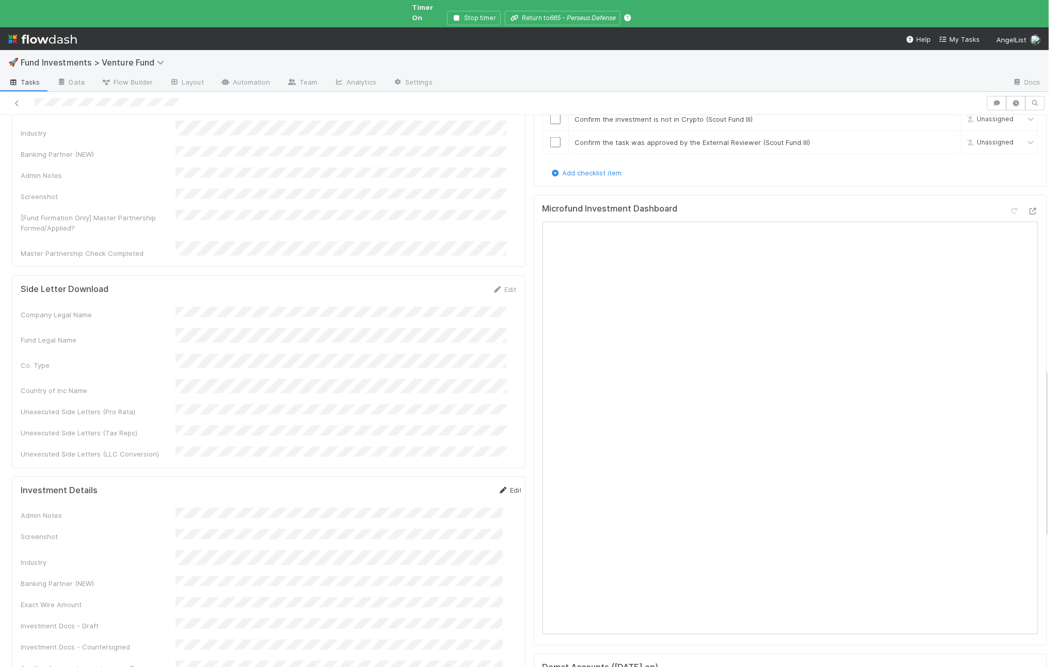
click at [498, 488] on icon at bounding box center [503, 491] width 10 height 7
click at [453, 486] on button "Save" at bounding box center [467, 495] width 29 height 18
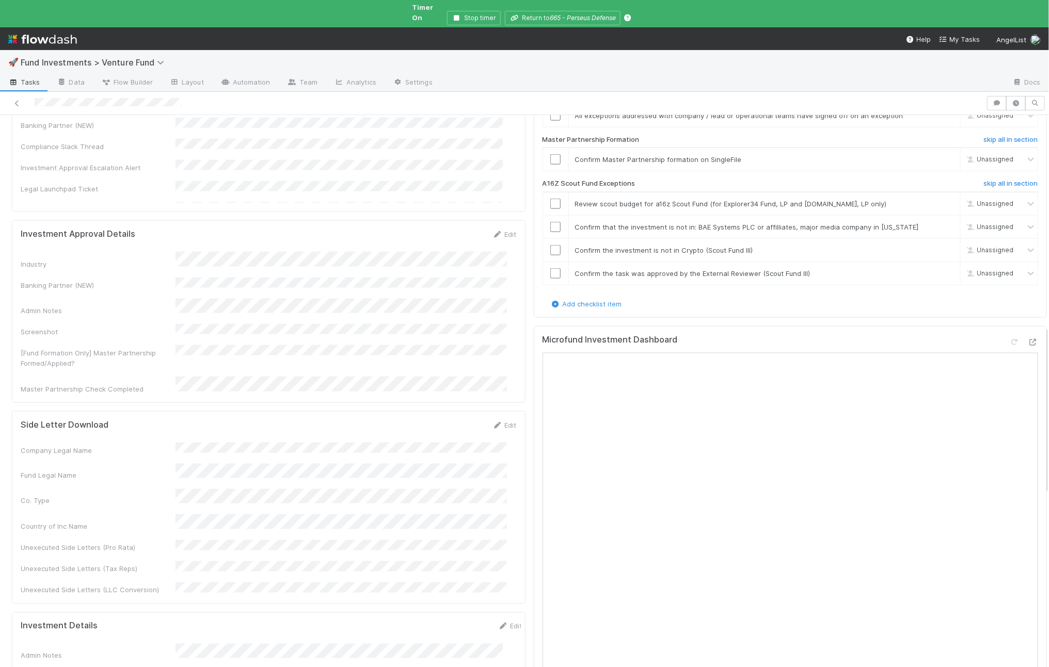
scroll to position [700, 0]
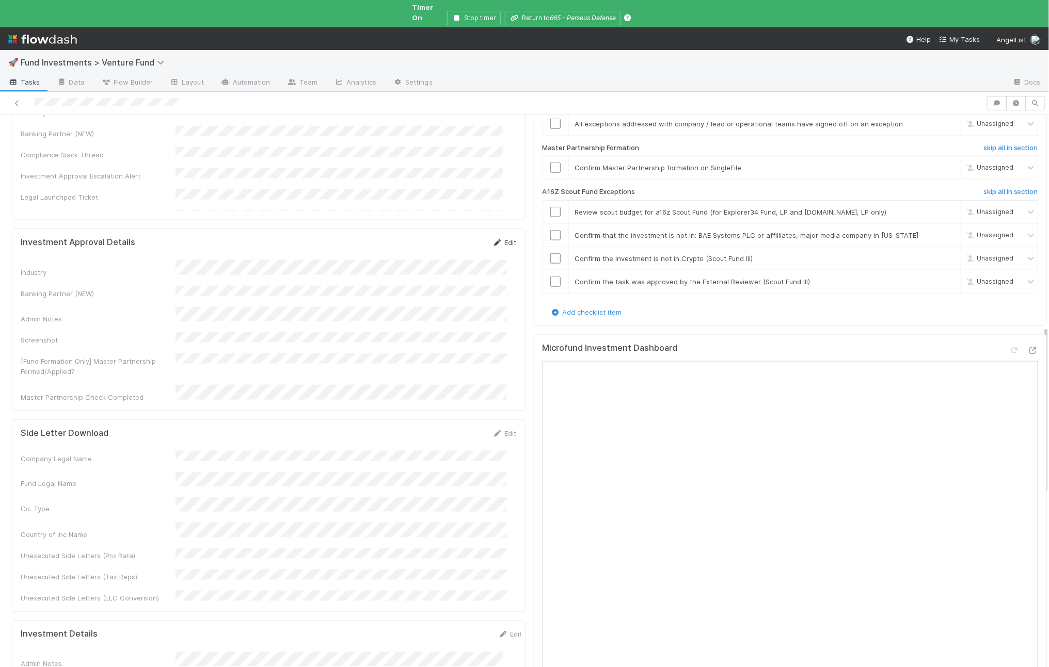
click at [505, 238] on link "Edit" at bounding box center [504, 242] width 24 height 8
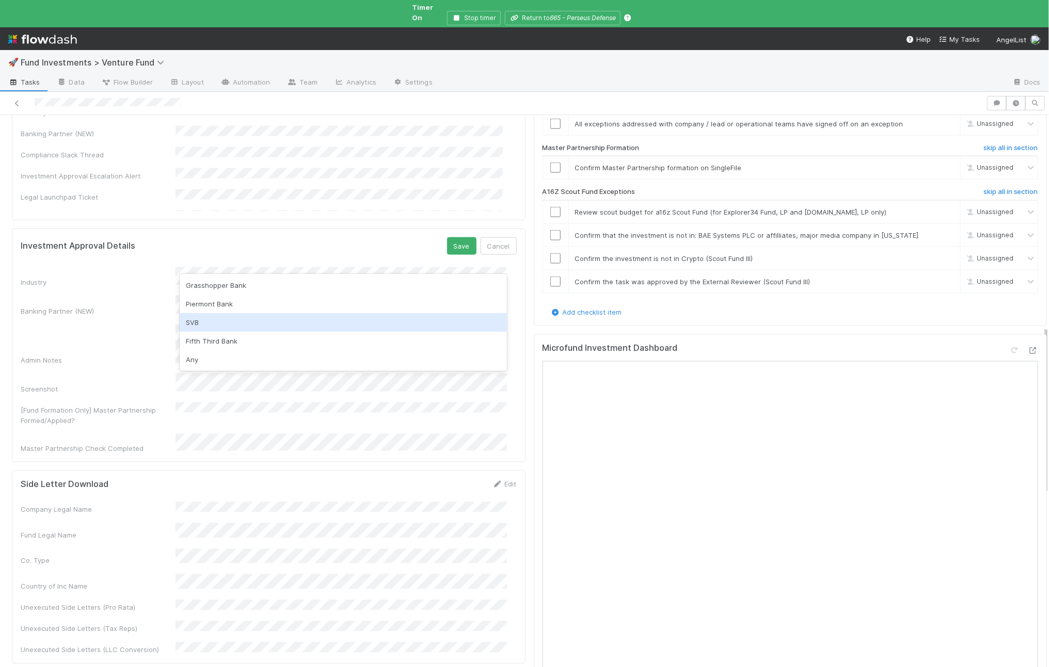
click at [201, 324] on div "SVB" at bounding box center [343, 322] width 327 height 19
click at [456, 237] on button "Save" at bounding box center [461, 246] width 29 height 18
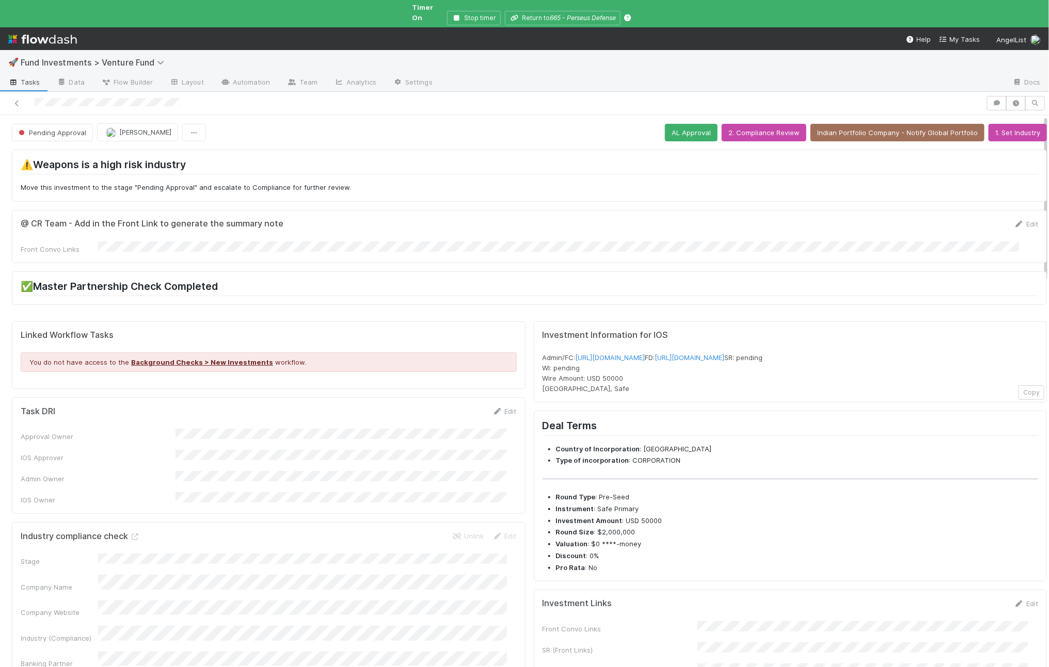
scroll to position [239, 0]
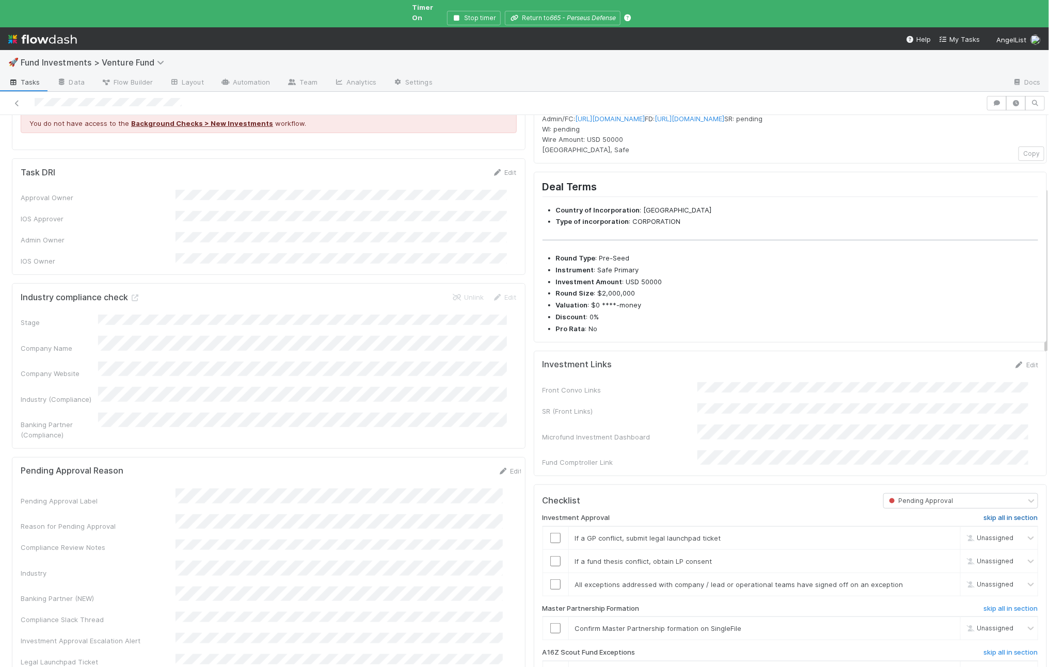
click at [983, 519] on h6 "skip all in section" at bounding box center [1010, 518] width 55 height 8
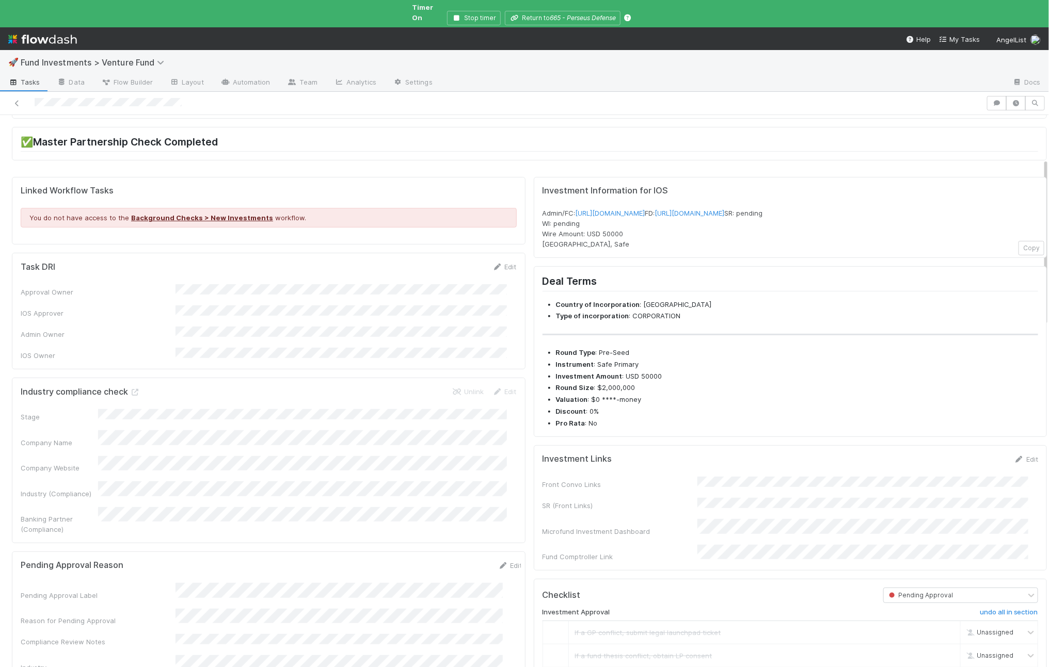
scroll to position [375, 0]
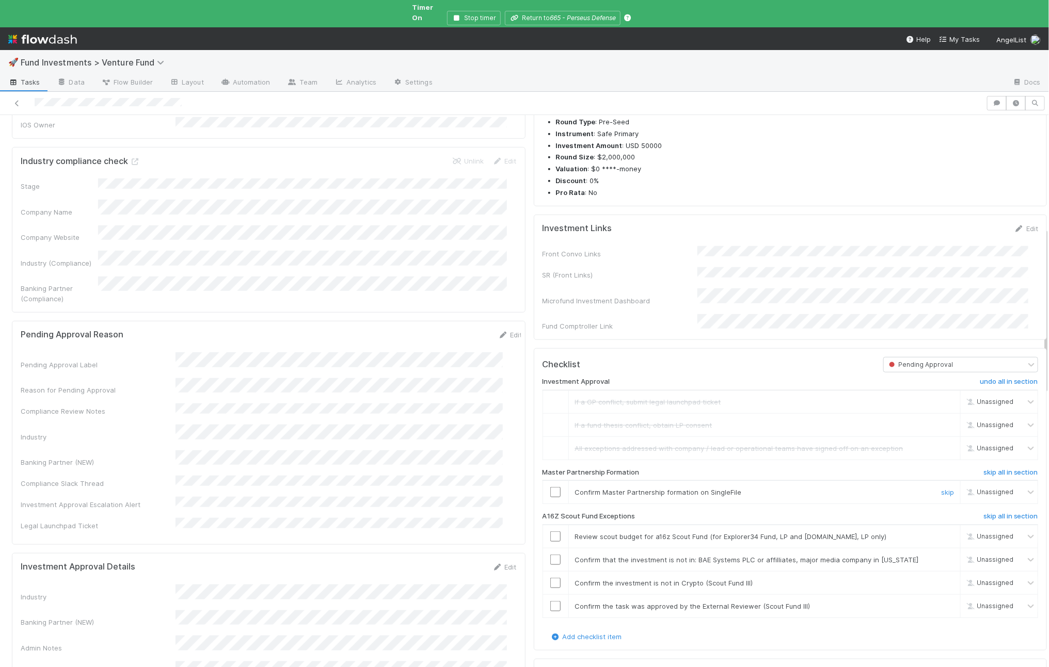
click at [550, 491] on input "checkbox" at bounding box center [555, 492] width 10 height 10
click at [983, 519] on h6 "skip all in section" at bounding box center [1010, 517] width 55 height 8
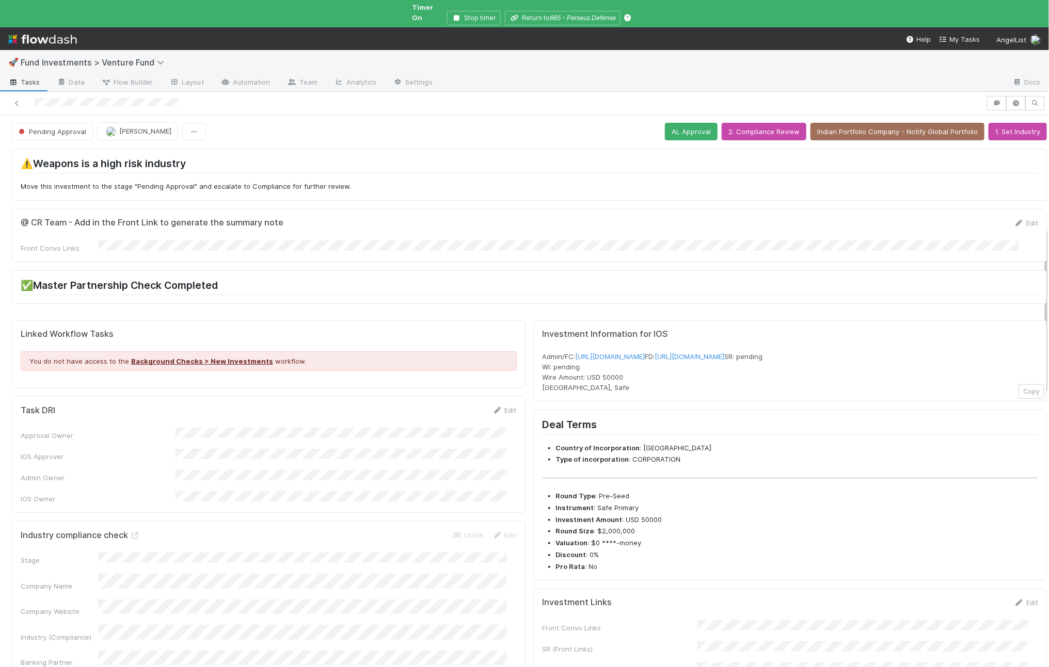
scroll to position [0, 0]
click at [689, 130] on button "AL Approval" at bounding box center [691, 133] width 53 height 18
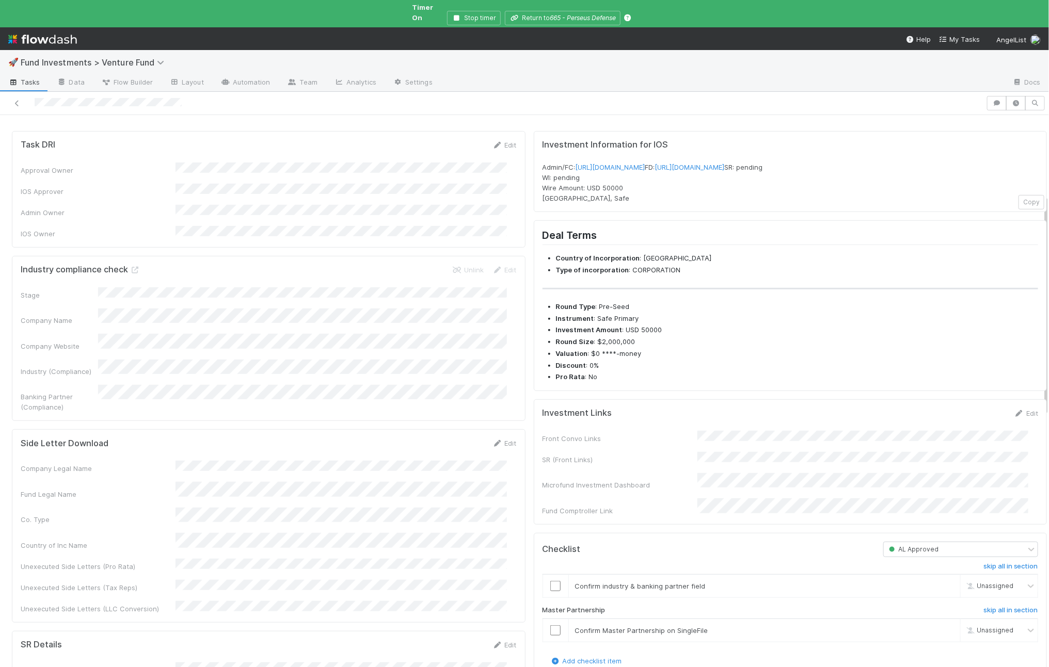
scroll to position [434, 0]
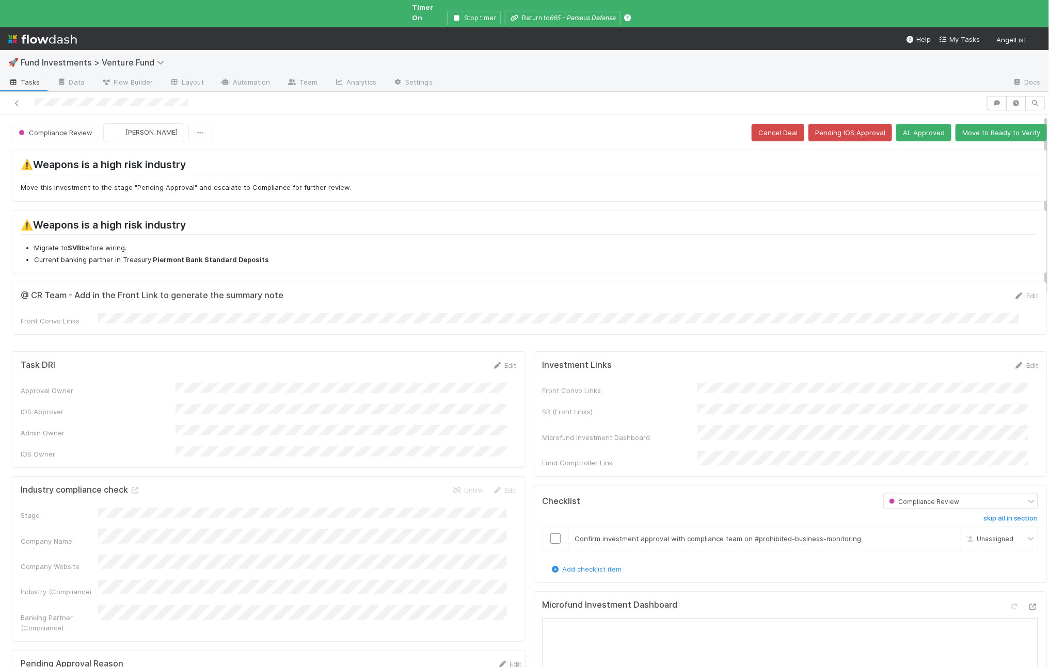
click at [352, 508] on div "Stage Company Name Company Website Industry (Compliance) Banking Partner (Compl…" at bounding box center [269, 570] width 496 height 125
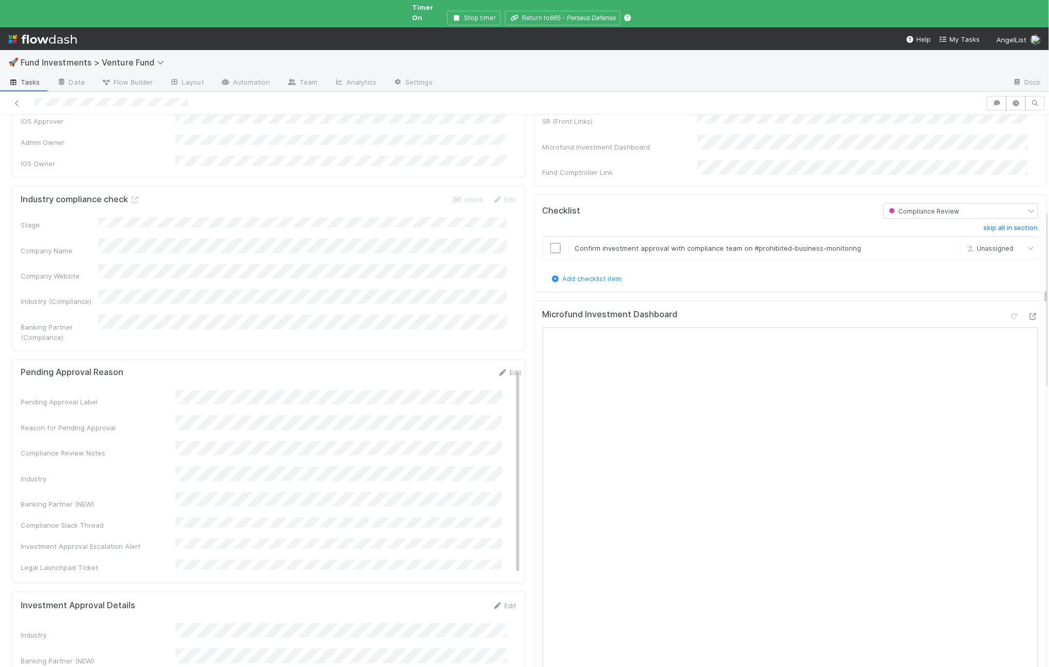
scroll to position [561, 0]
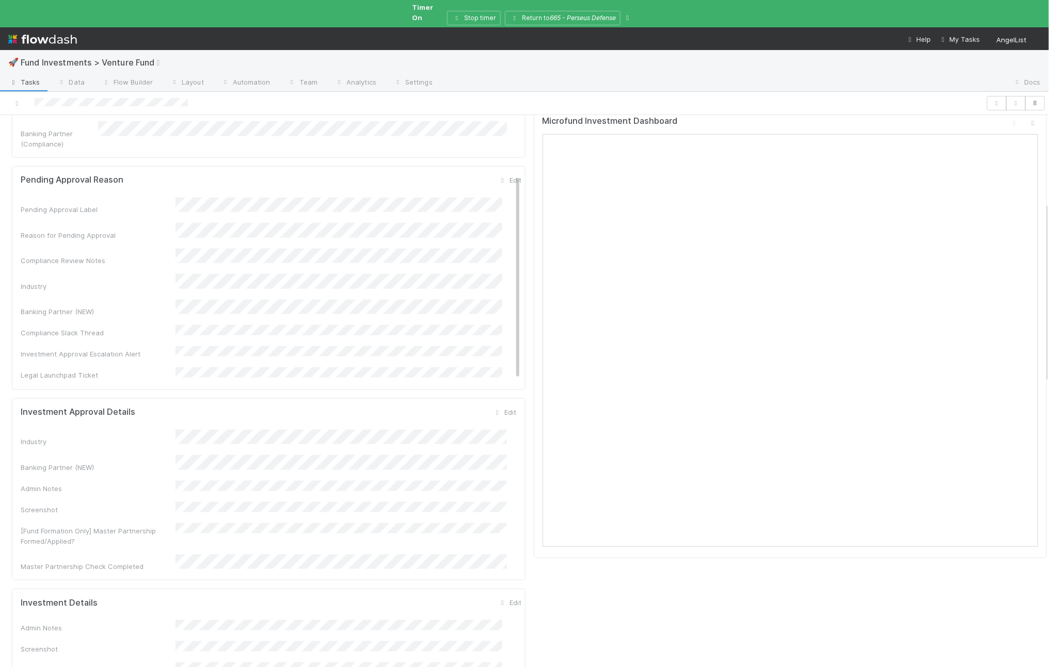
scroll to position [269, 0]
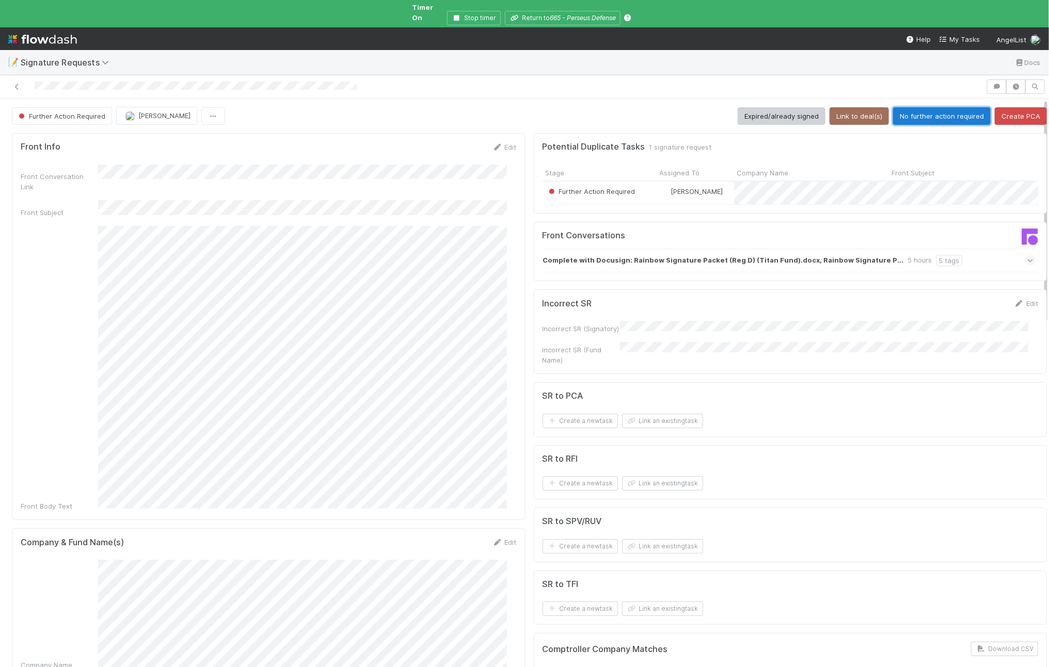
click at [893, 107] on button "No further action required" at bounding box center [942, 116] width 98 height 18
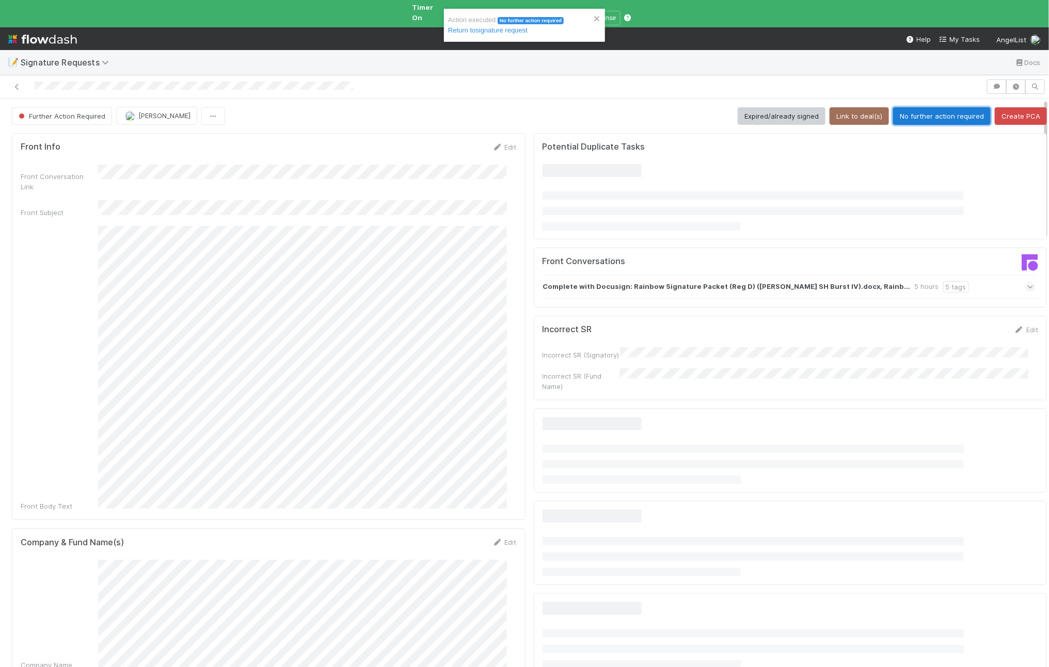
click at [900, 114] on button "No further action required" at bounding box center [942, 116] width 98 height 18
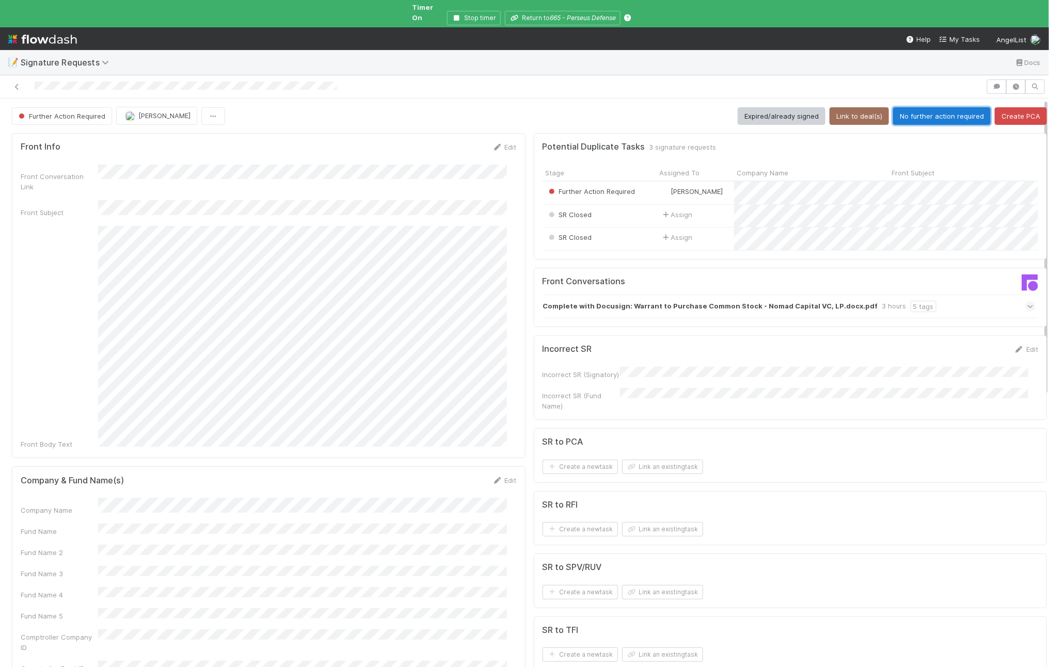
click at [922, 113] on button "No further action required" at bounding box center [942, 116] width 98 height 18
click at [932, 107] on button "No further action required" at bounding box center [942, 116] width 98 height 18
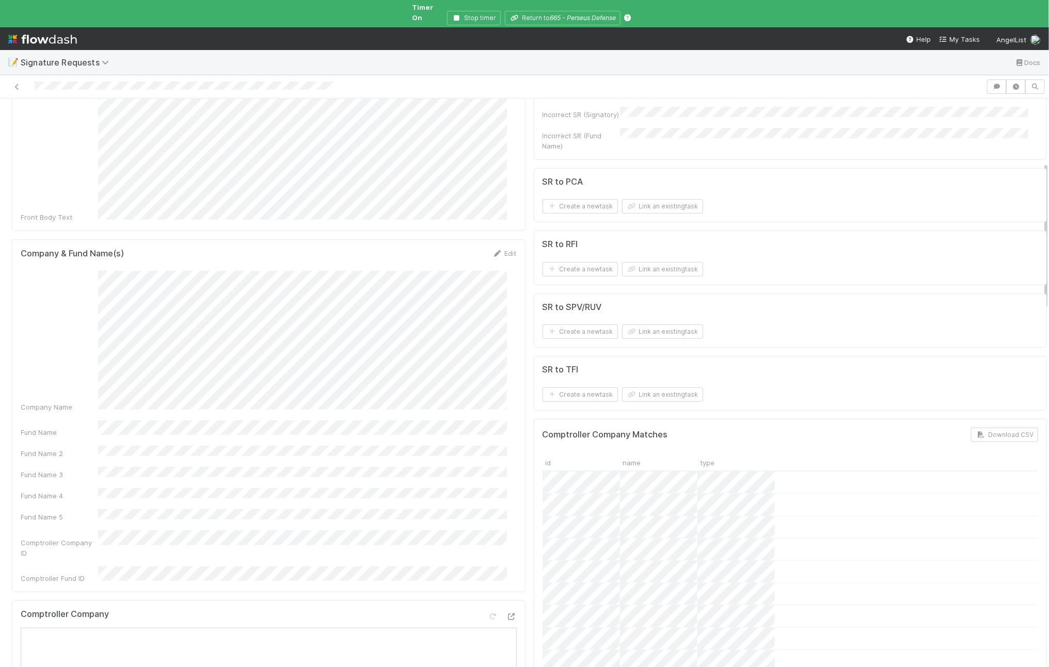
scroll to position [357, 0]
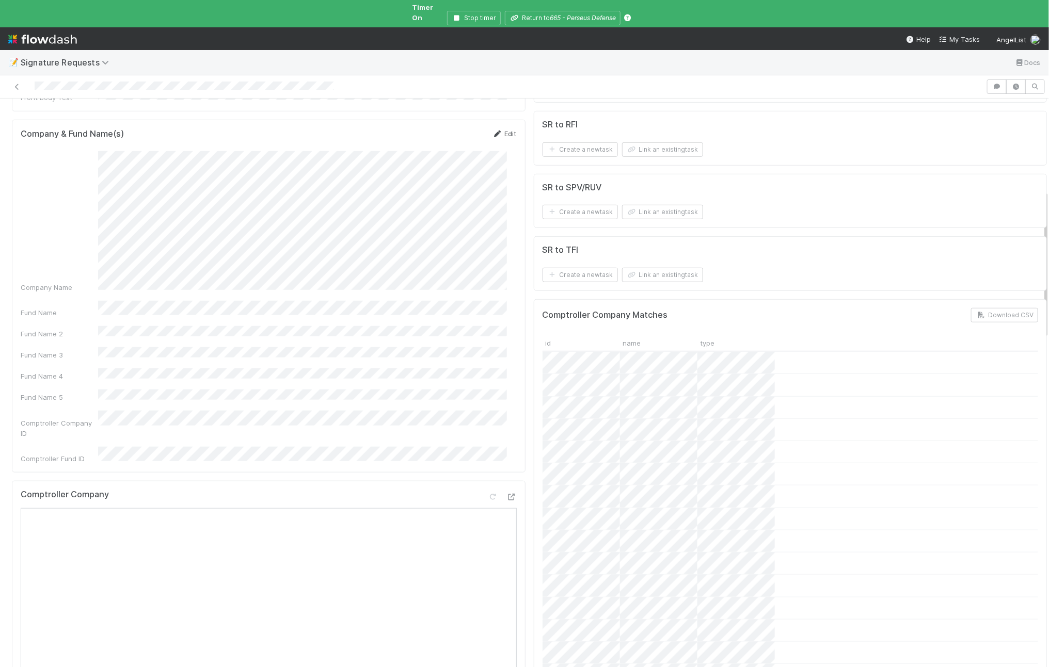
click at [504, 130] on link "Edit" at bounding box center [504, 134] width 24 height 8
click at [450, 129] on button "Save" at bounding box center [461, 138] width 29 height 18
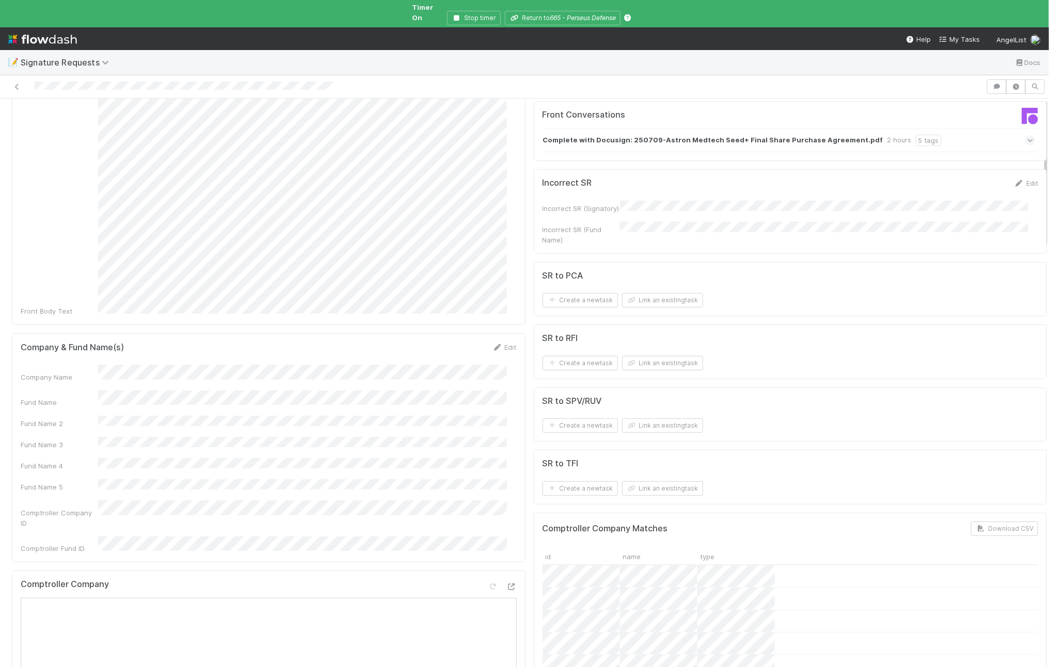
scroll to position [0, 0]
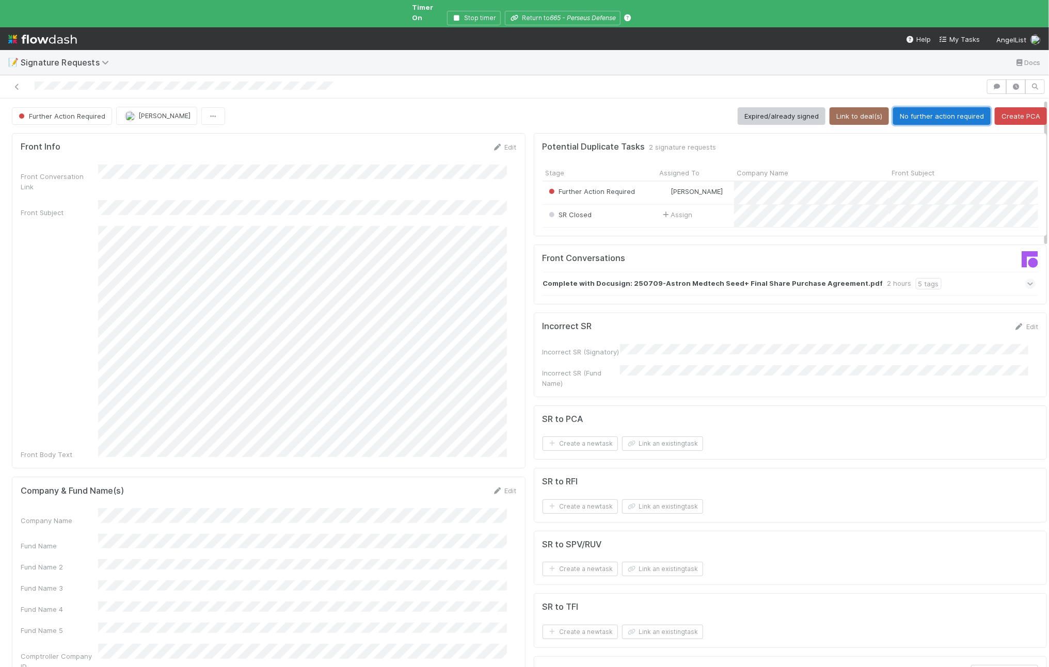
click at [901, 107] on button "No further action required" at bounding box center [942, 116] width 98 height 18
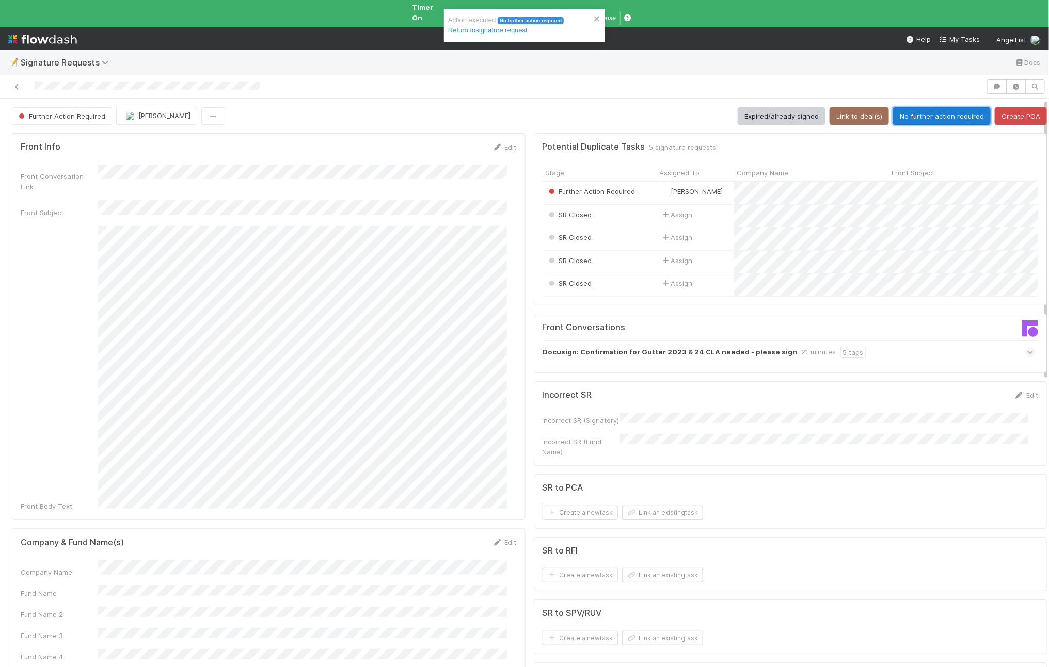
click at [906, 107] on button "No further action required" at bounding box center [942, 116] width 98 height 18
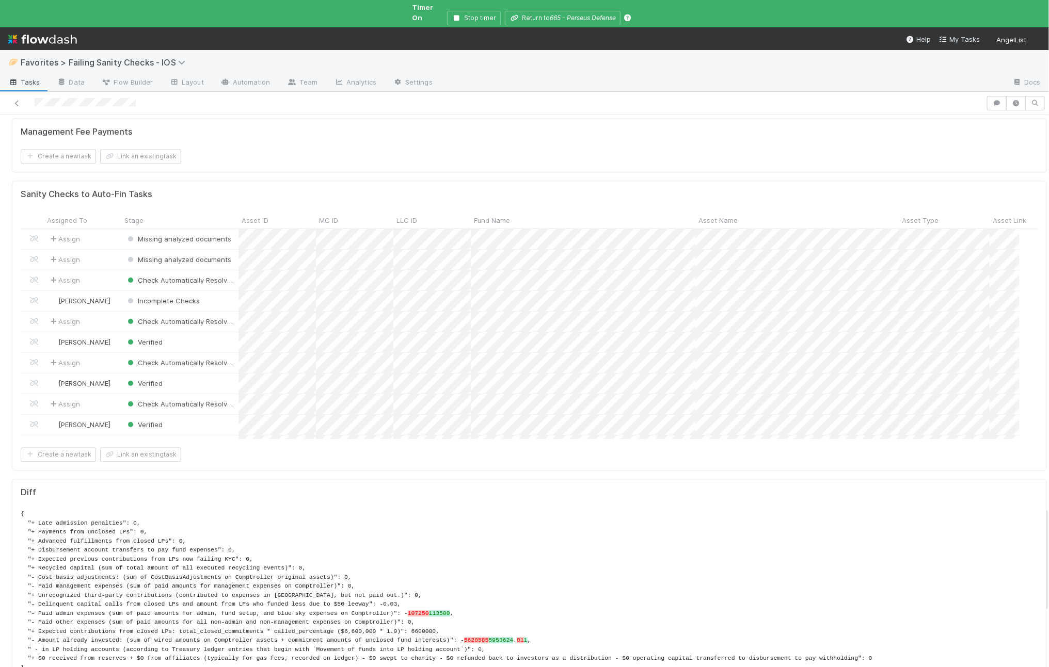
scroll to position [2421, 0]
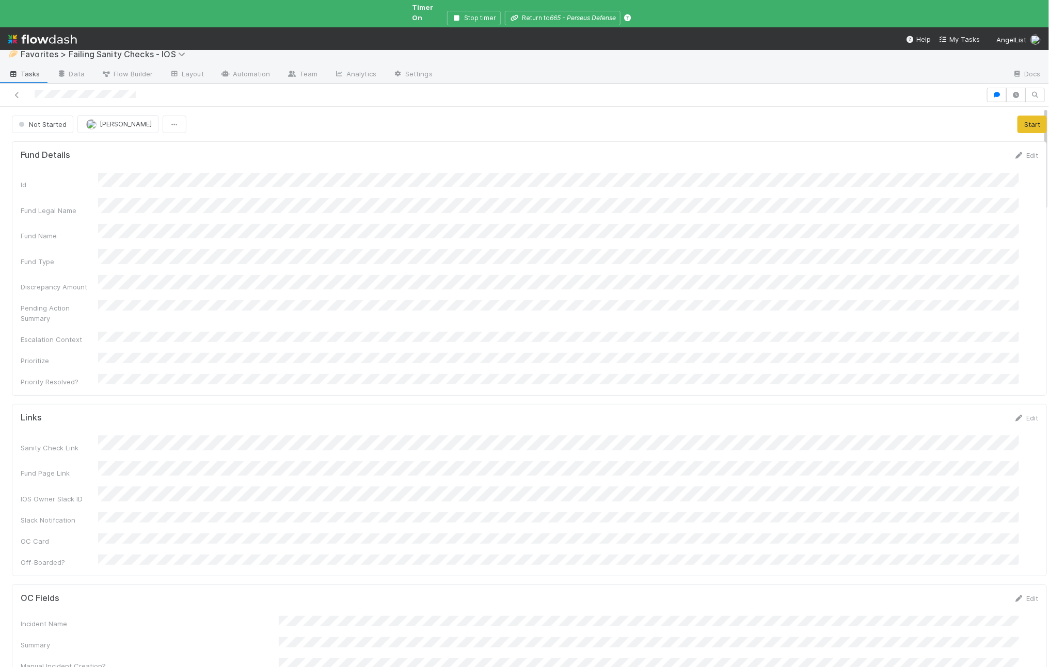
scroll to position [0, 0]
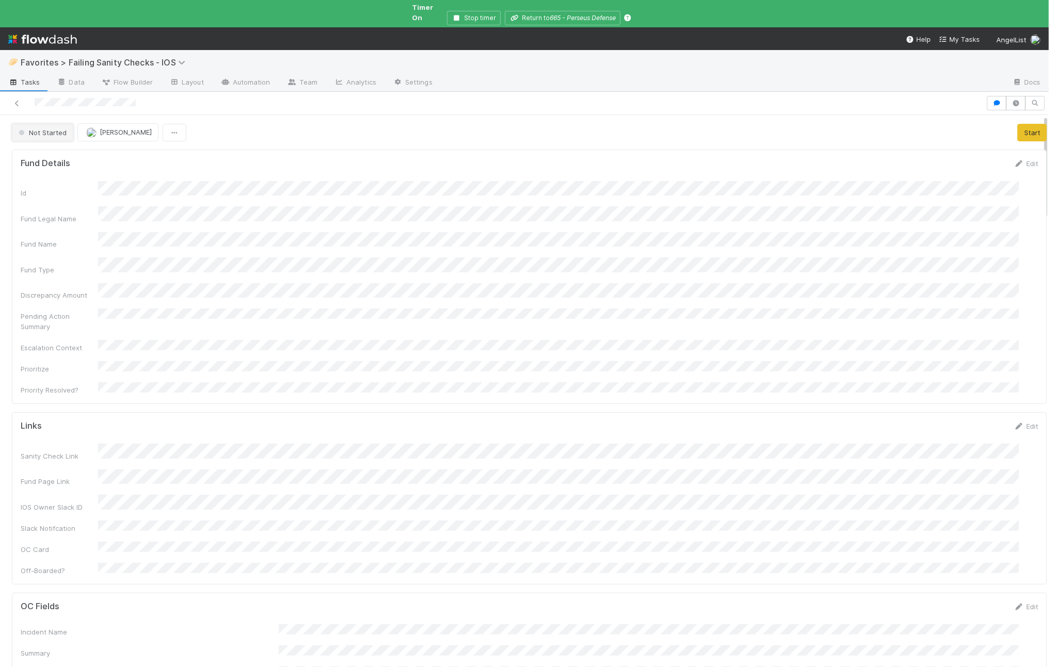
click at [51, 124] on button "Not Started" at bounding box center [42, 133] width 61 height 18
click at [66, 162] on div "Deployment Action" at bounding box center [81, 169] width 146 height 19
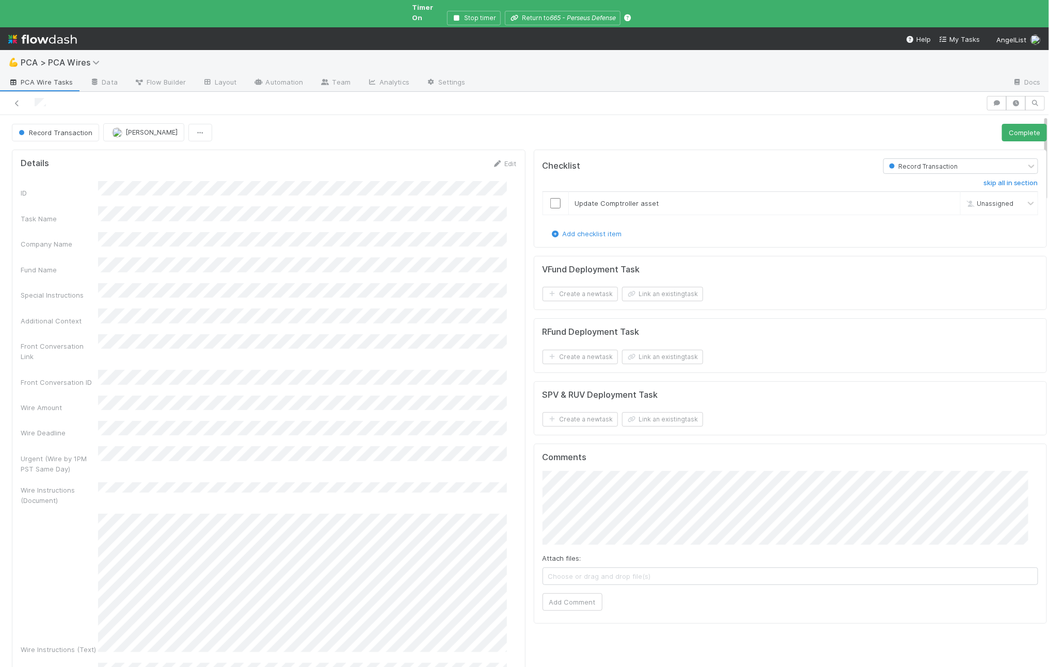
click at [293, 258] on div "ID Task Name Company Name Fund Name Special Instructions Additional Context Fro…" at bounding box center [269, 516] width 496 height 671
